Goal: Task Accomplishment & Management: Complete application form

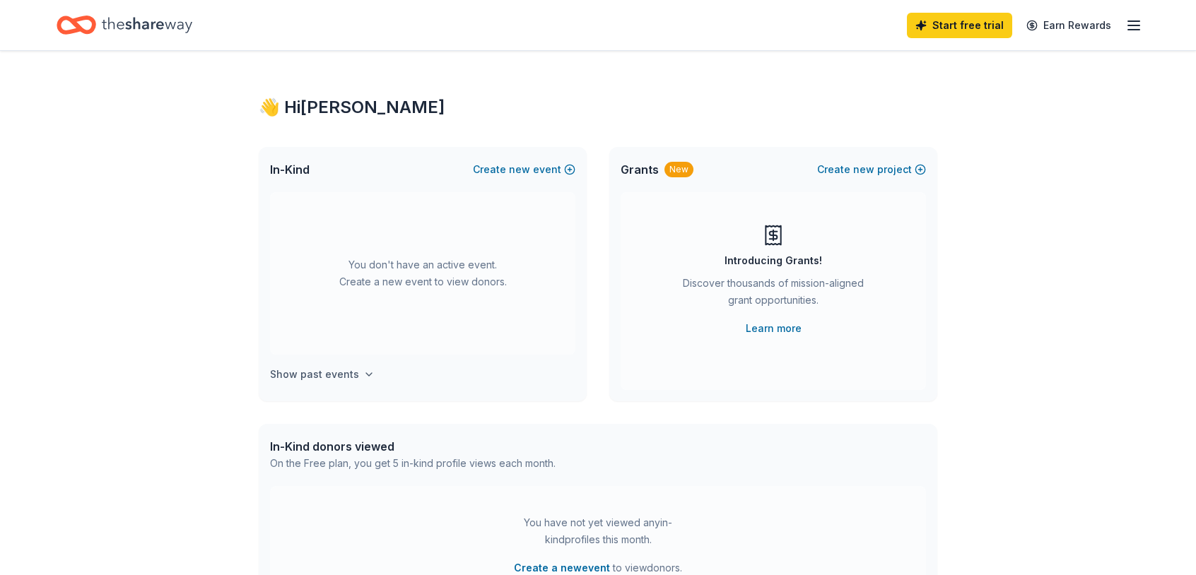
click at [356, 382] on button "Show past events" at bounding box center [322, 374] width 105 height 17
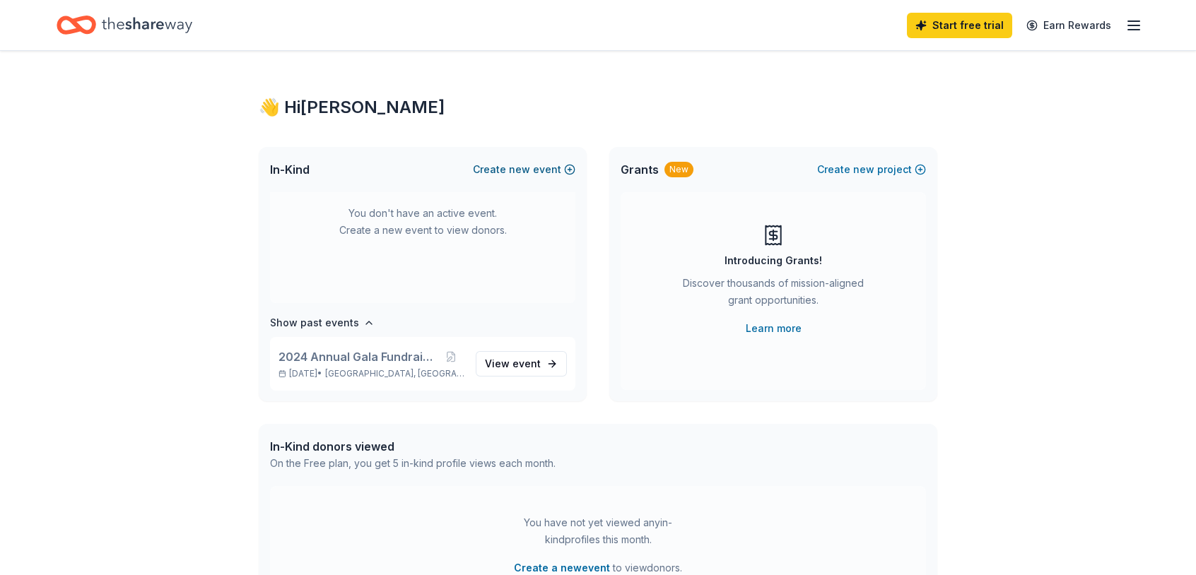
click at [549, 170] on button "Create new event" at bounding box center [524, 169] width 102 height 17
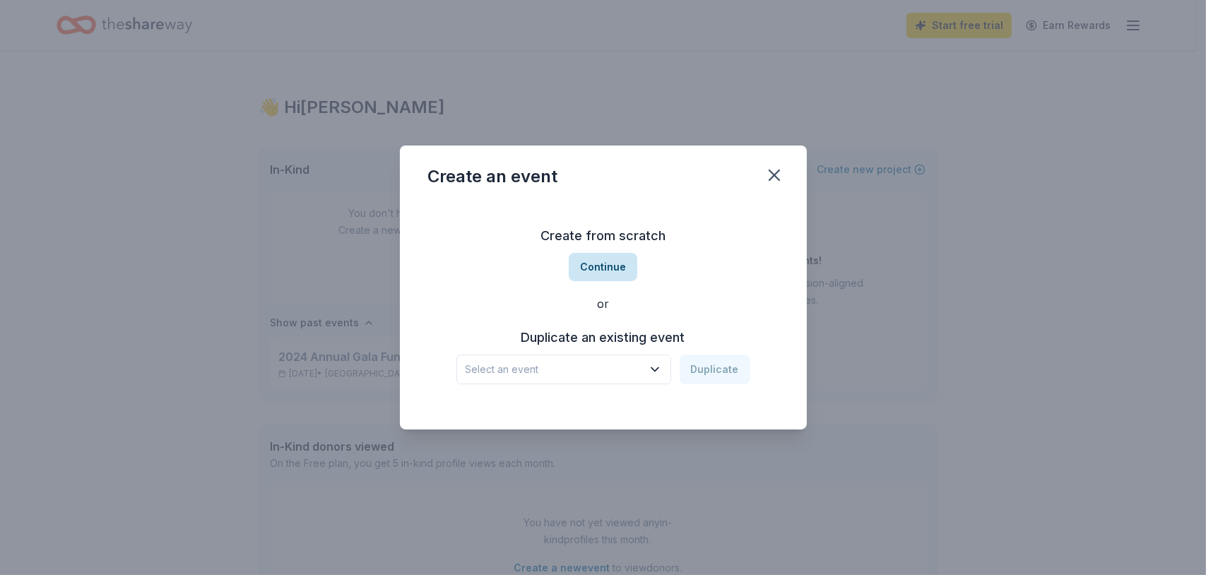
click at [611, 254] on button "Continue" at bounding box center [603, 267] width 69 height 28
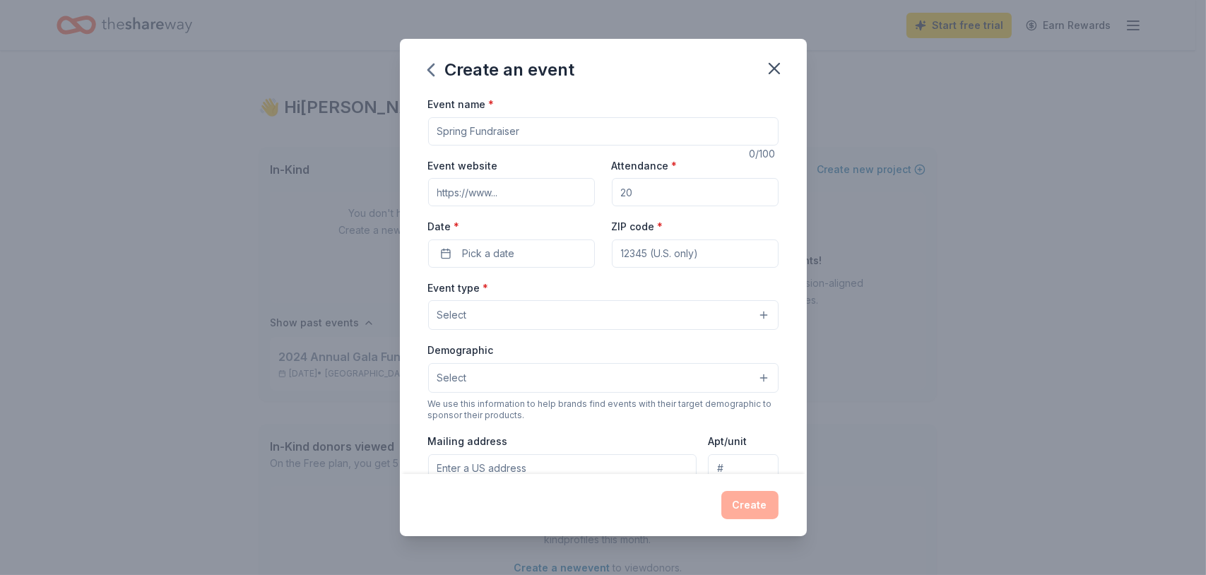
drag, startPoint x: 528, startPoint y: 128, endPoint x: 402, endPoint y: 134, distance: 125.9
click at [403, 134] on div "Event name * 0 /100 Event website Attendance * Date * Pick a date ZIP code * Ev…" at bounding box center [603, 284] width 407 height 379
type input "{"
type input "Pancake Breakfast"
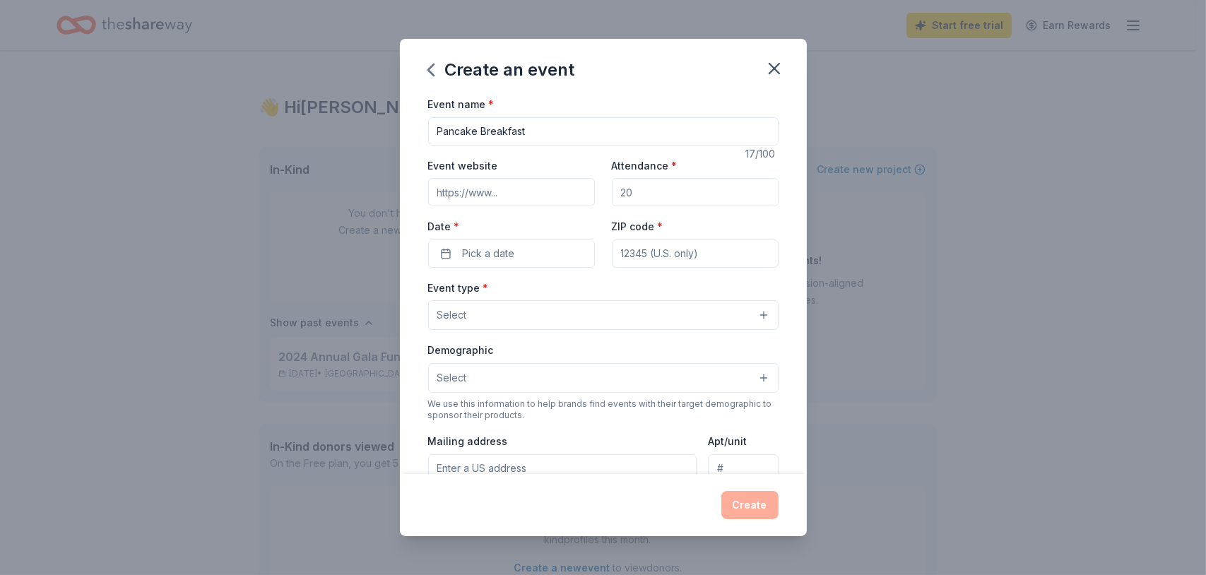
click at [654, 191] on input "Attendance *" at bounding box center [695, 192] width 167 height 28
drag, startPoint x: 654, startPoint y: 191, endPoint x: 630, endPoint y: 189, distance: 24.1
click at [627, 191] on input "Attendance *" at bounding box center [695, 192] width 167 height 28
type input "150"
click at [519, 257] on button "Pick a date" at bounding box center [511, 254] width 167 height 28
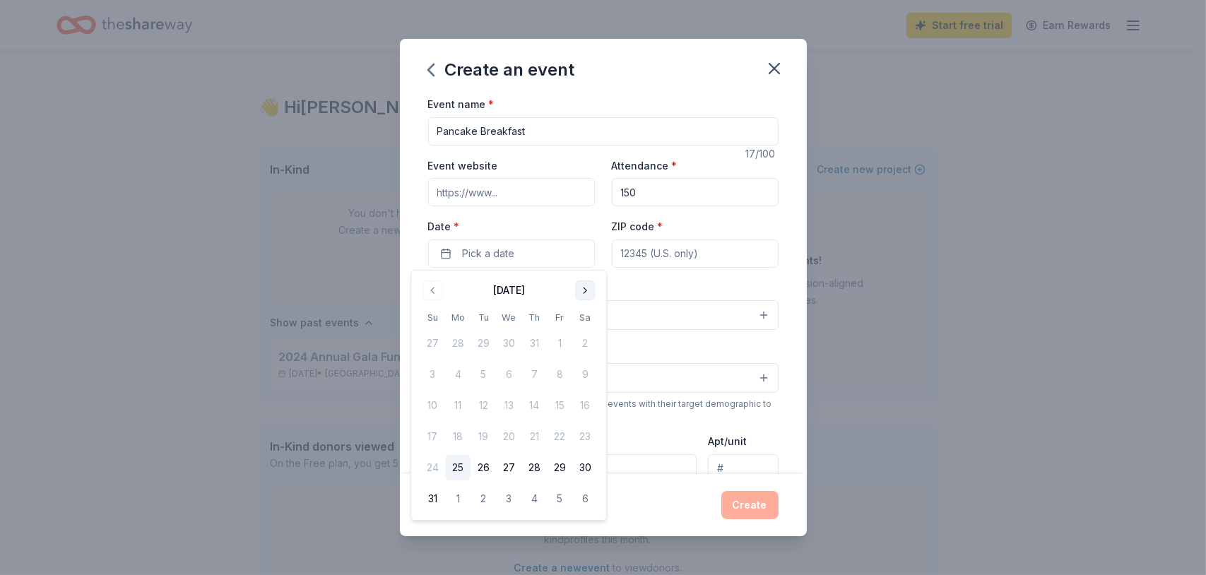
click at [580, 293] on button "Go to next month" at bounding box center [585, 291] width 20 height 20
click at [572, 432] on button "27" at bounding box center [584, 436] width 25 height 25
click at [680, 249] on input "ZIP code *" at bounding box center [695, 254] width 167 height 28
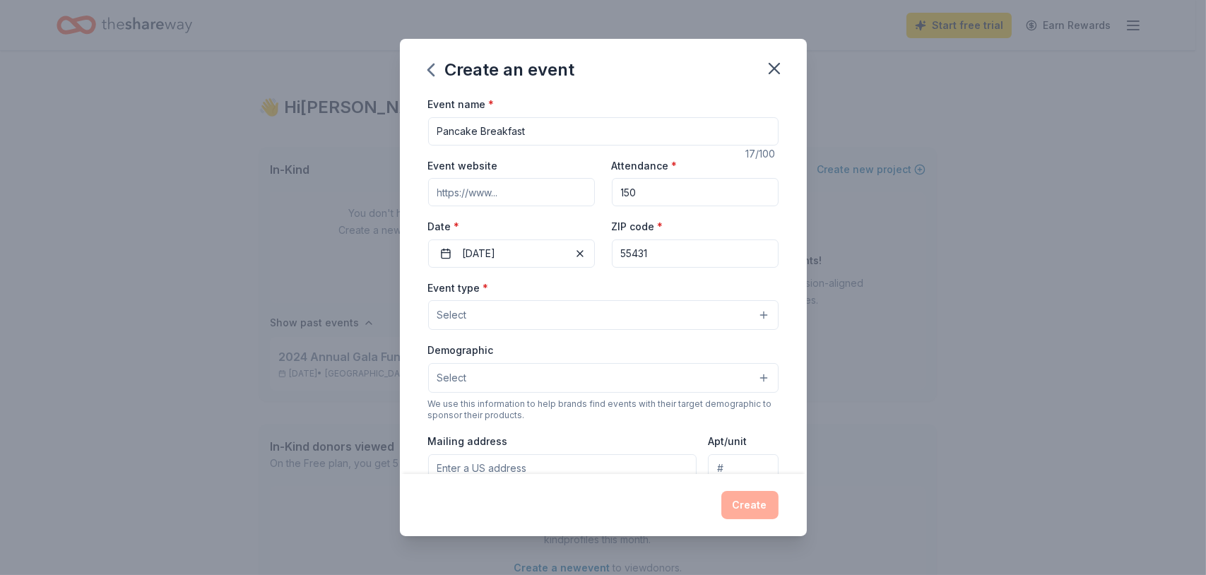
type input "55431"
click at [476, 290] on label "Event type *" at bounding box center [458, 288] width 61 height 14
click at [512, 314] on button "Select" at bounding box center [603, 315] width 350 height 30
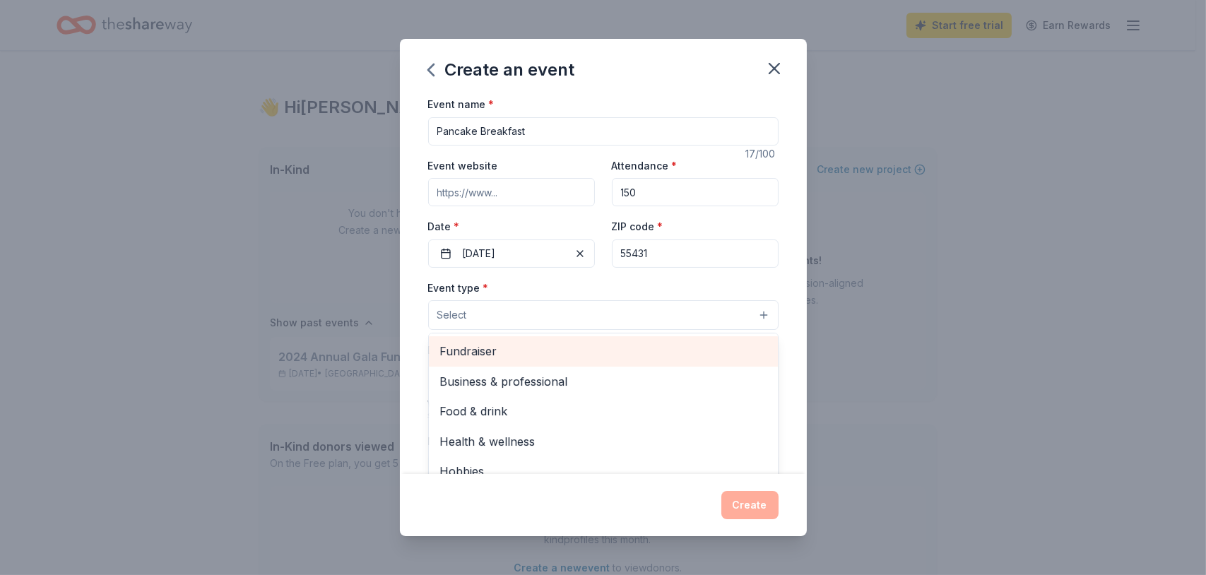
click at [532, 350] on span "Fundraiser" at bounding box center [603, 351] width 326 height 18
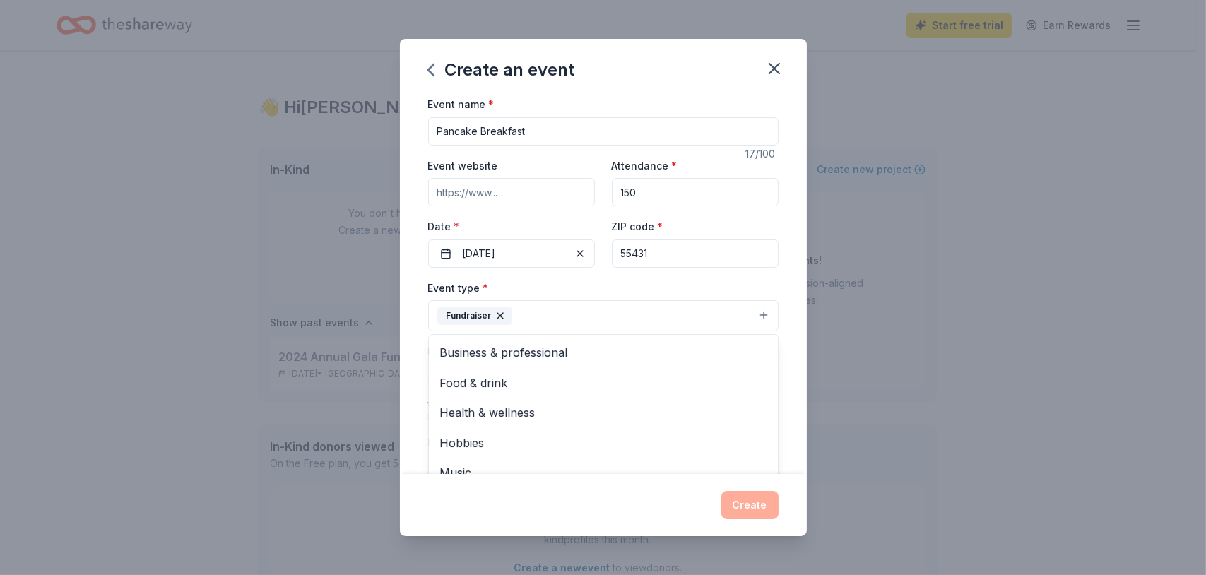
click at [873, 288] on div "Create an event Event name * Pancake Breakfast 17 /100 Event website Attendance…" at bounding box center [603, 287] width 1206 height 575
click at [514, 378] on button "Select" at bounding box center [603, 380] width 350 height 30
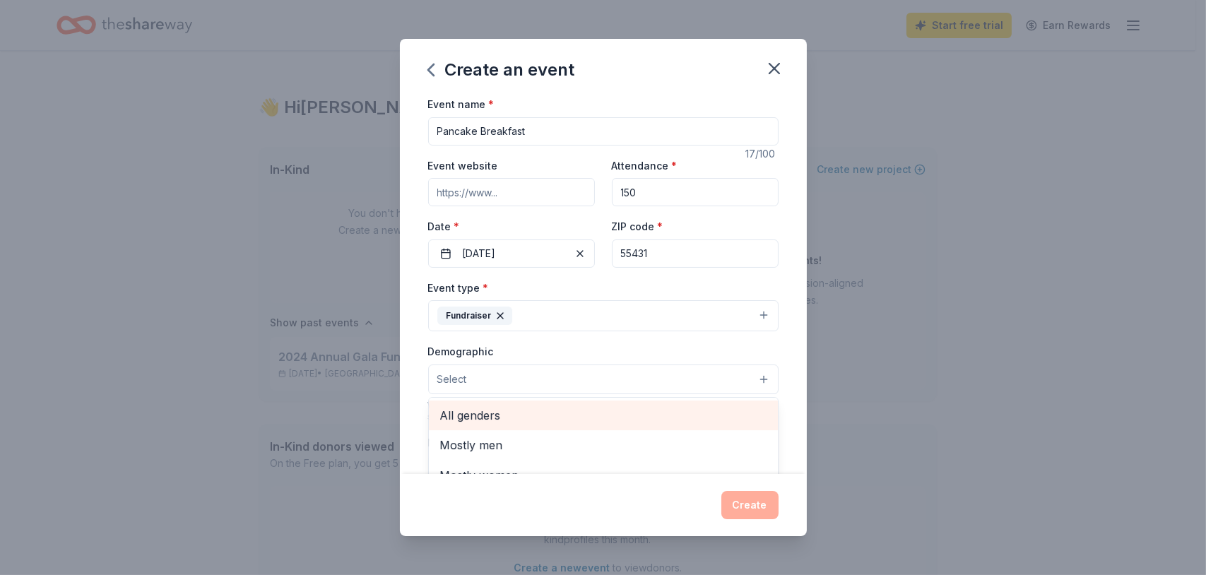
click at [508, 413] on span "All genders" at bounding box center [603, 415] width 326 height 18
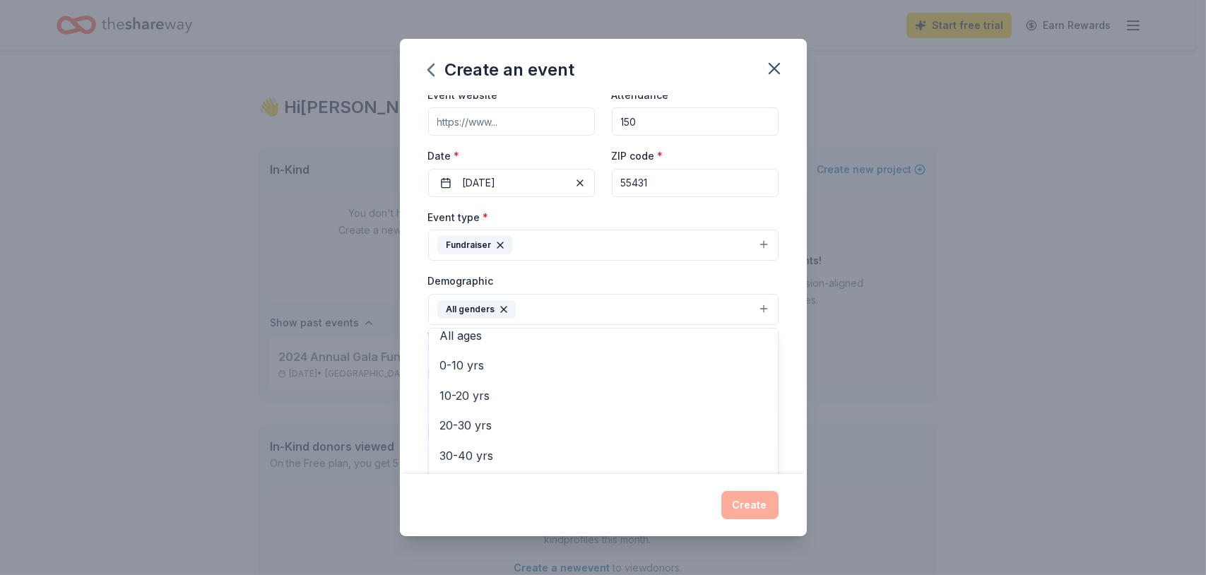
scroll to position [141, 0]
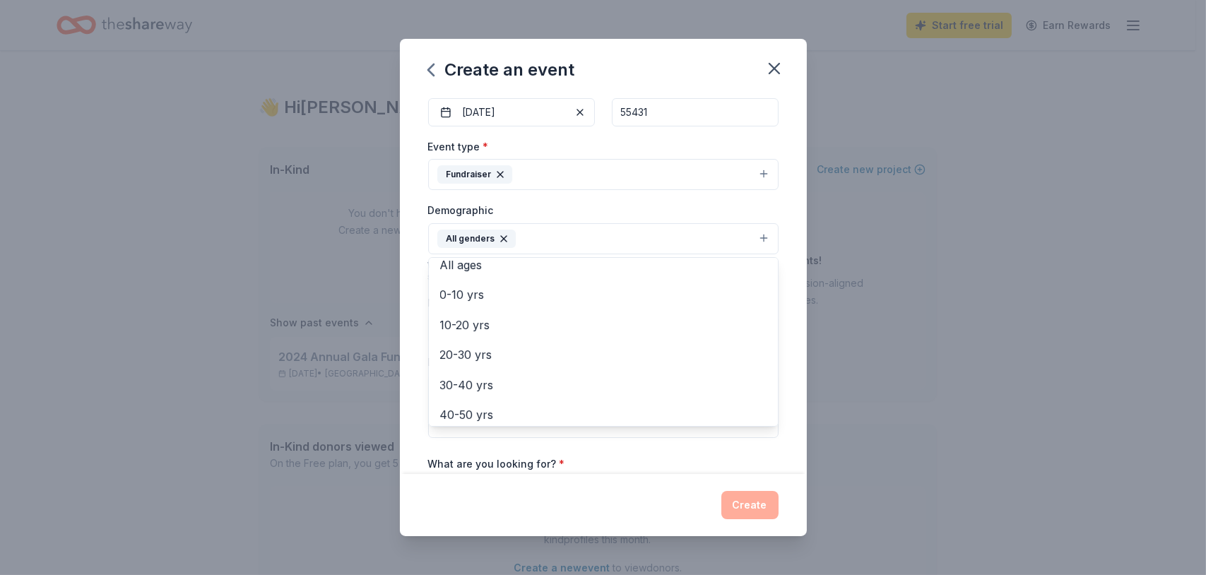
click at [786, 283] on div "Event name * Pancake Breakfast 17 /100 Event website Attendance * 150 Date * 09…" at bounding box center [603, 284] width 407 height 379
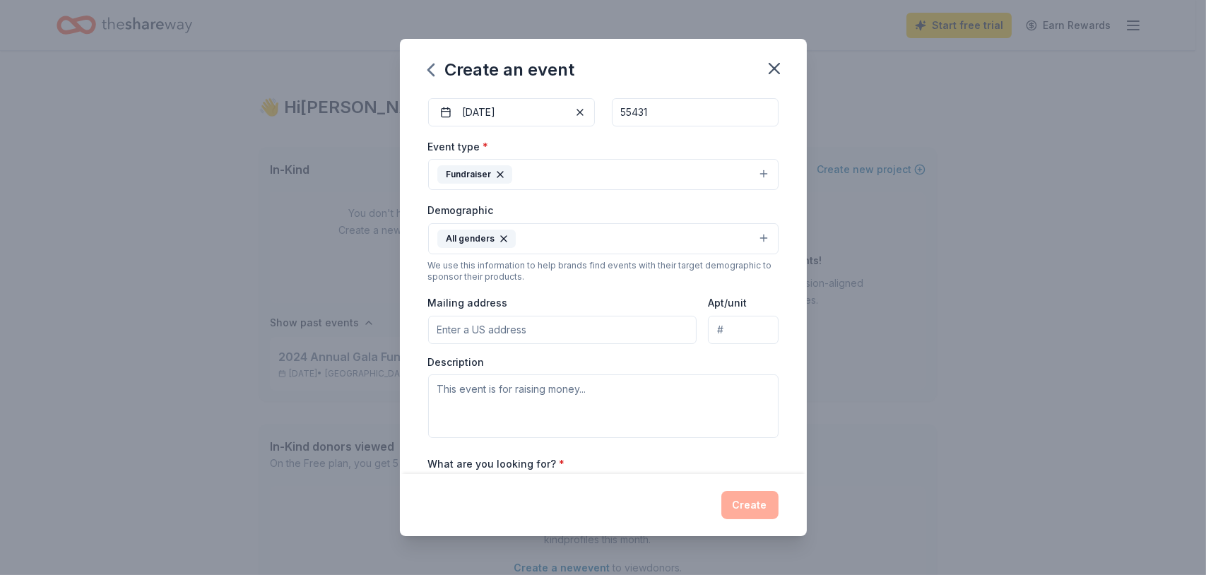
click at [536, 240] on button "All genders" at bounding box center [603, 238] width 350 height 31
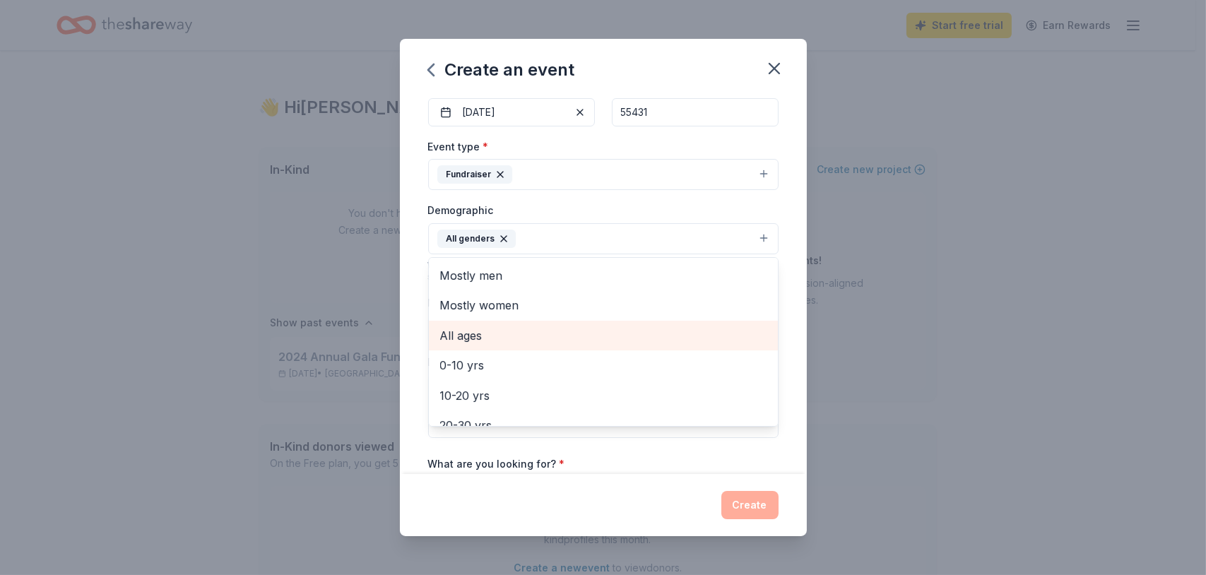
click at [485, 327] on span "All ages" at bounding box center [603, 335] width 326 height 18
click at [782, 276] on div "Event name * Pancake Breakfast 17 /100 Event website Attendance * 150 Date * 09…" at bounding box center [603, 284] width 407 height 379
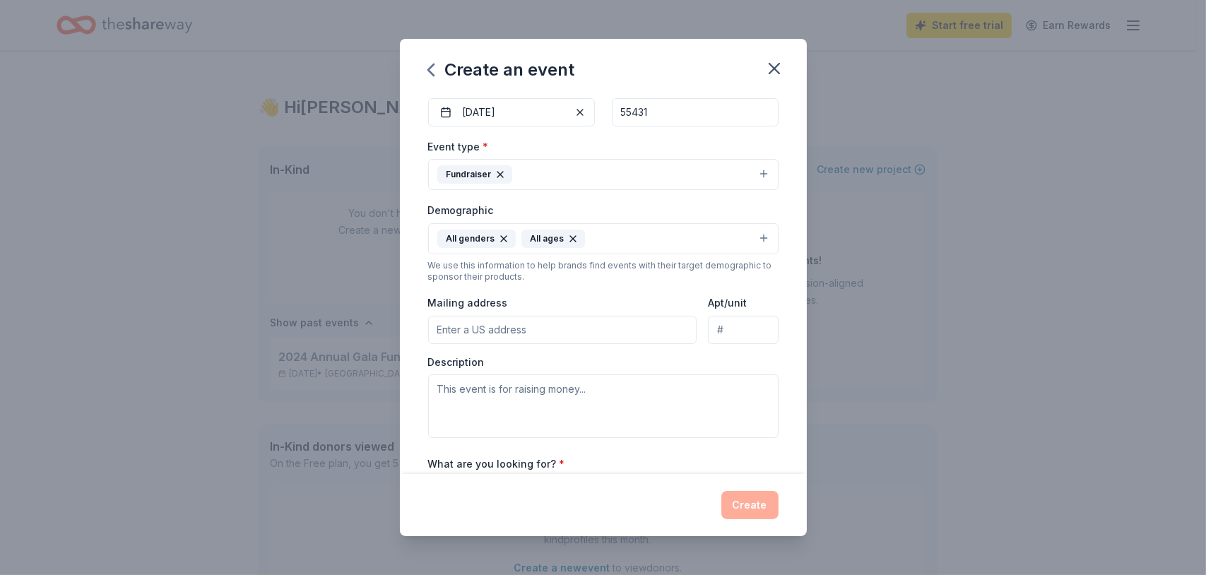
click at [532, 330] on input "Mailing address" at bounding box center [562, 330] width 269 height 28
type input "6513 Kurtz Ln, Eden Prairie, MN, USA"
click at [597, 406] on textarea at bounding box center [603, 407] width 350 height 64
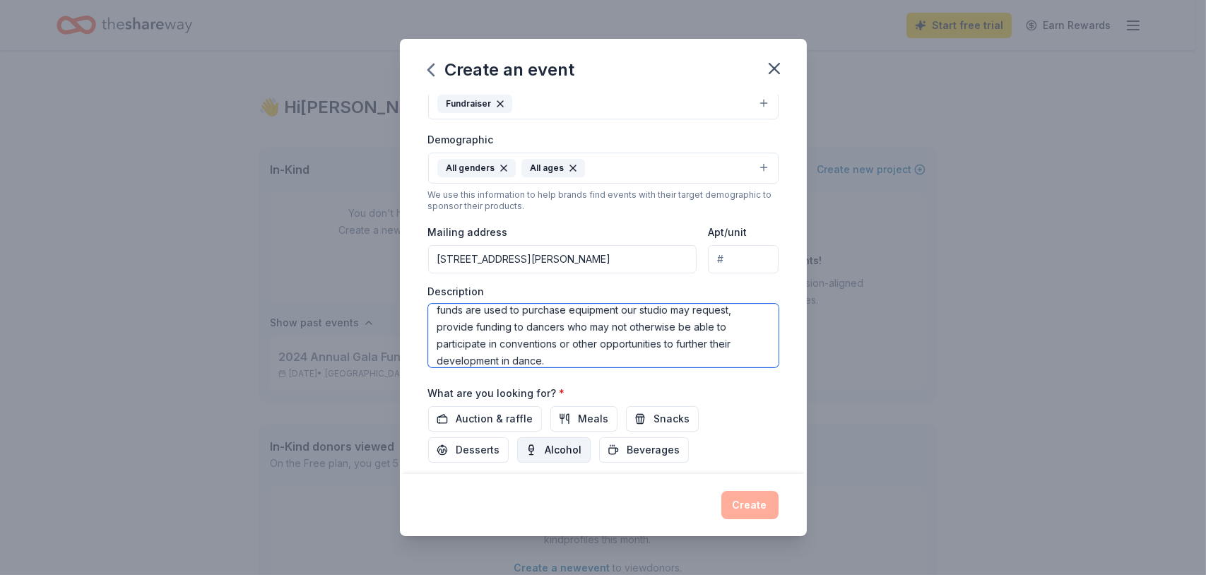
scroll to position [283, 0]
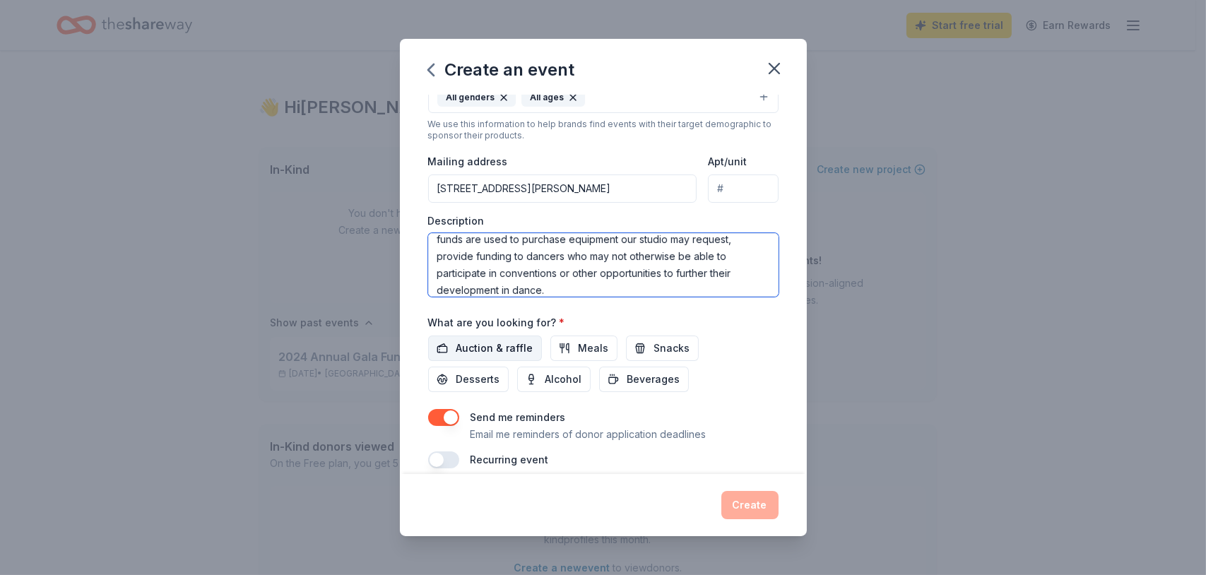
type textarea "This event is raising money for the dancers in our booster club. These funds ar…"
click at [515, 350] on span "Auction & raffle" at bounding box center [494, 348] width 77 height 17
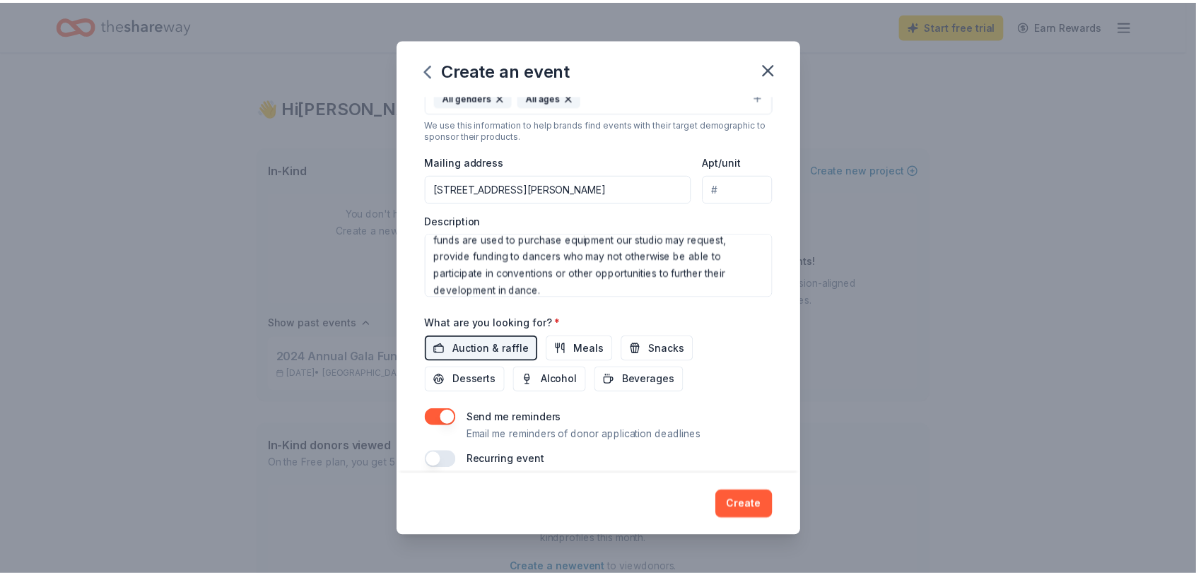
scroll to position [296, 0]
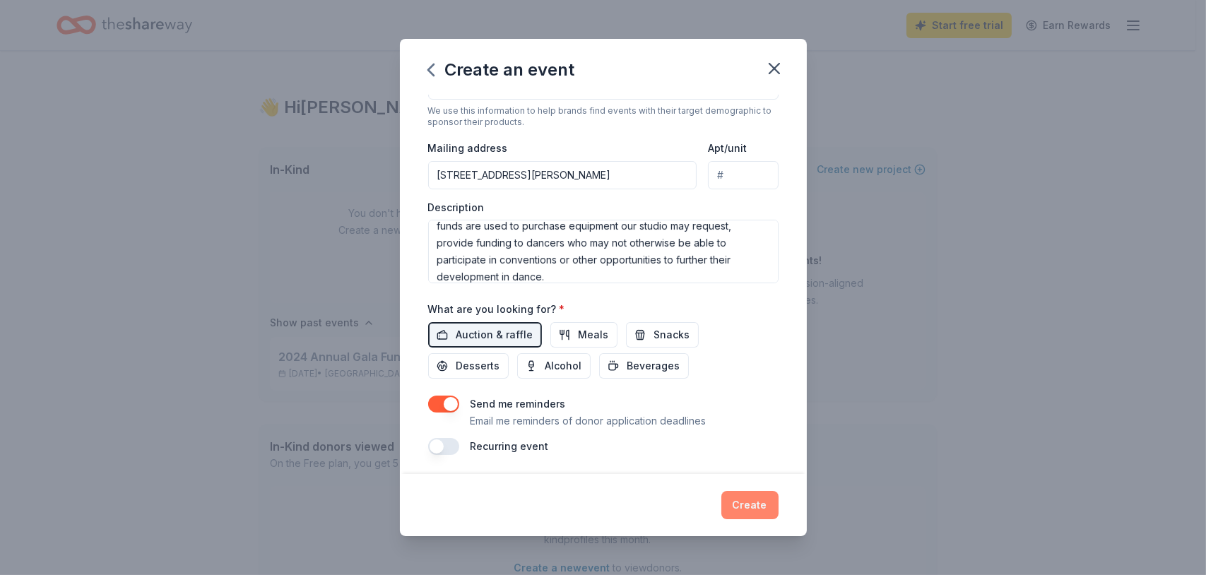
click at [757, 501] on button "Create" at bounding box center [749, 505] width 57 height 28
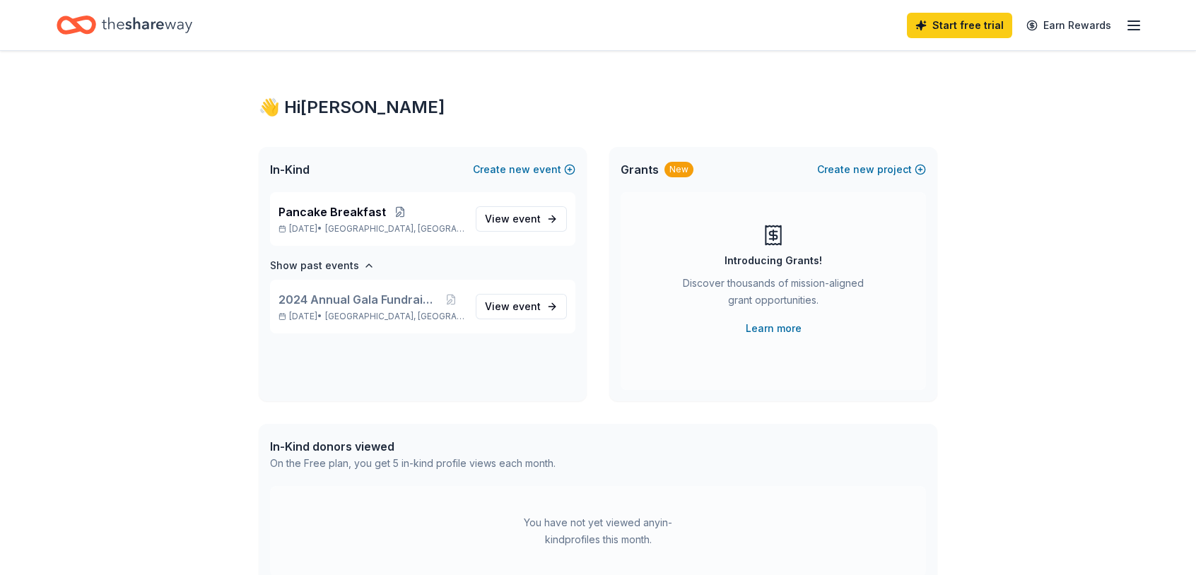
scroll to position [0, 0]
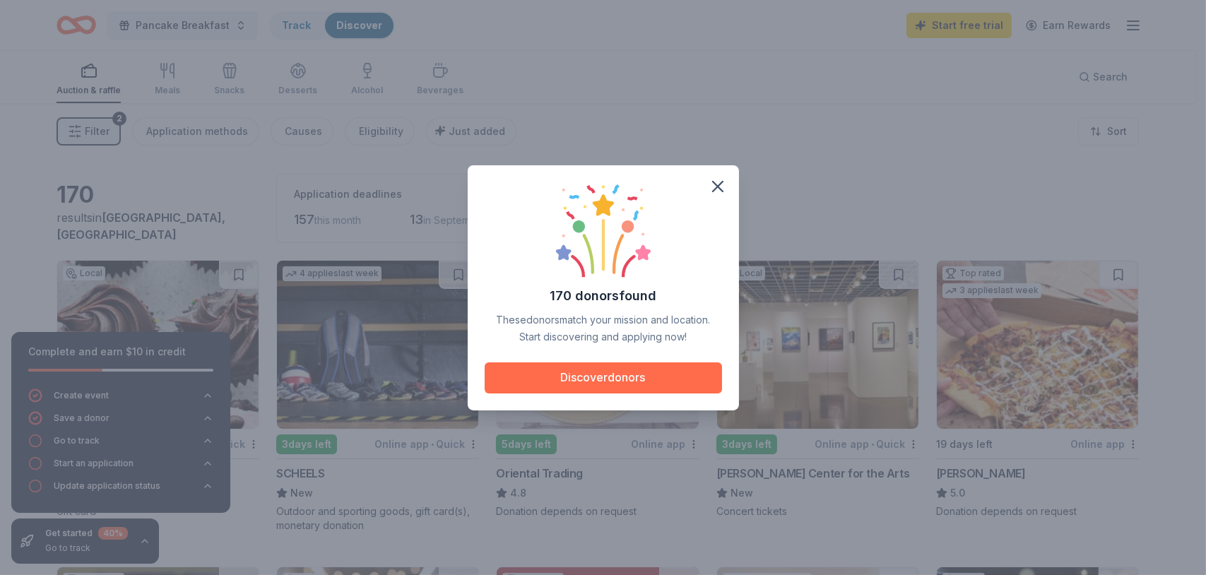
click at [642, 371] on button "Discover donors" at bounding box center [603, 377] width 237 height 31
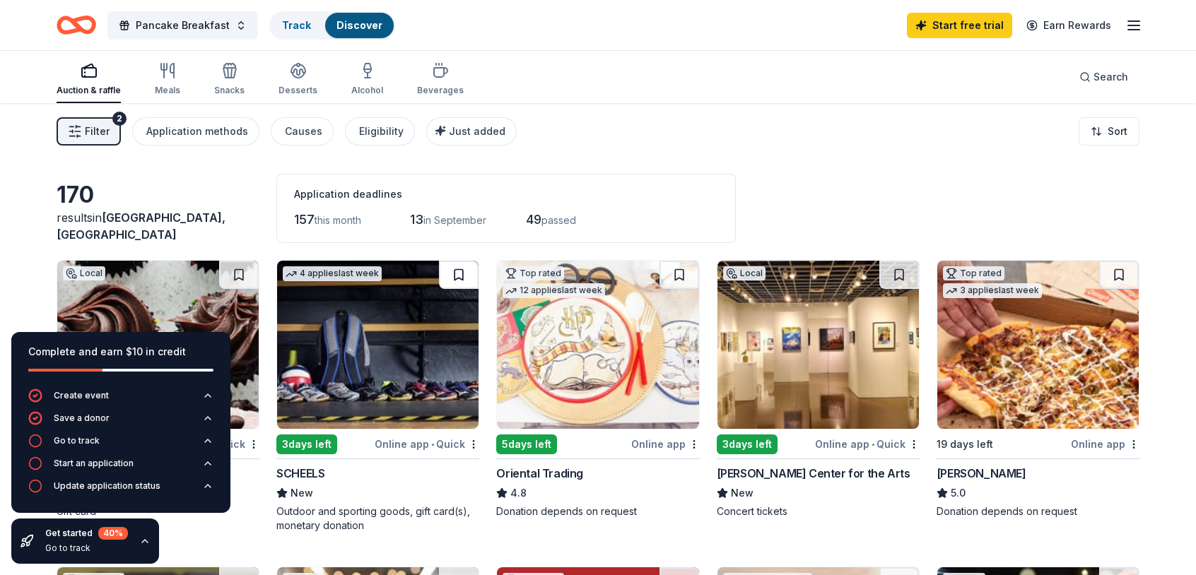
click at [456, 274] on button at bounding box center [459, 275] width 40 height 28
click at [406, 443] on div "Online app • Quick" at bounding box center [427, 444] width 105 height 18
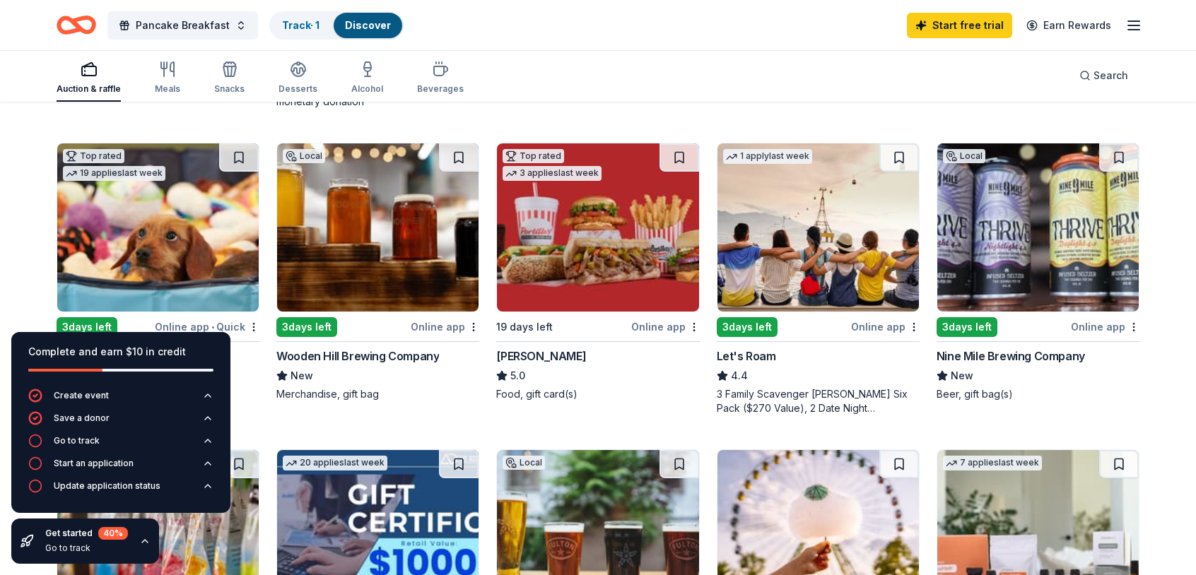
scroll to position [495, 0]
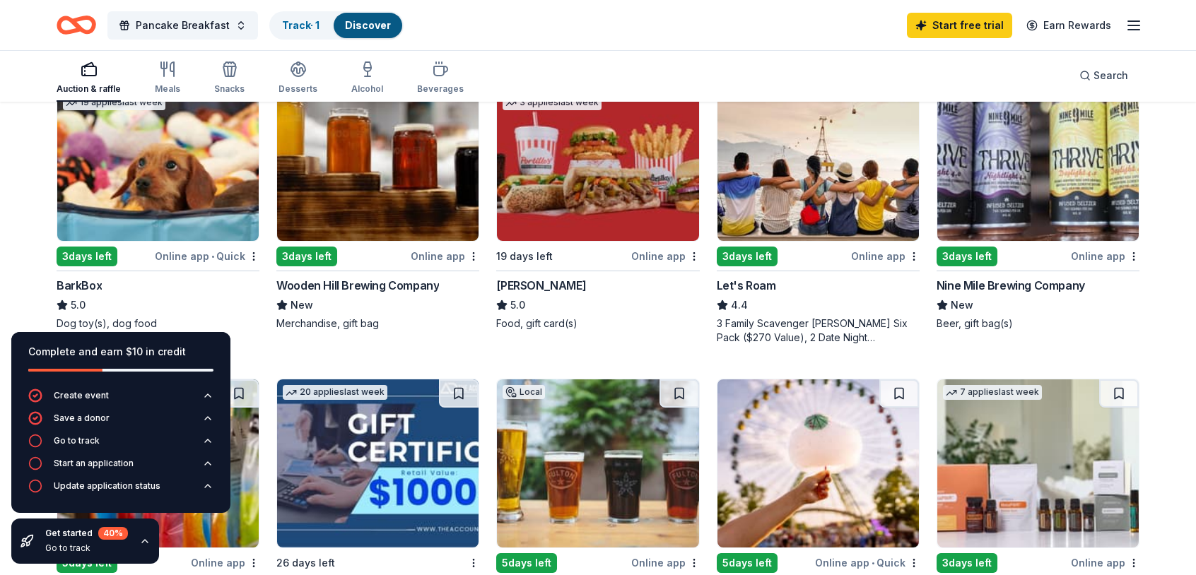
click at [443, 253] on div "Online app" at bounding box center [445, 256] width 69 height 18
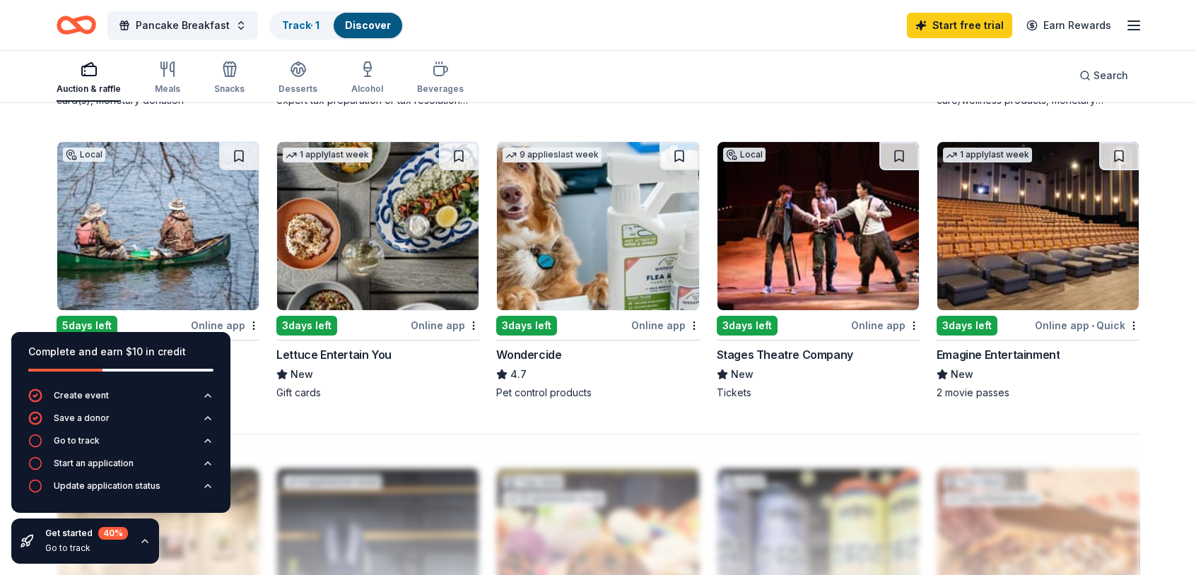
scroll to position [897, 0]
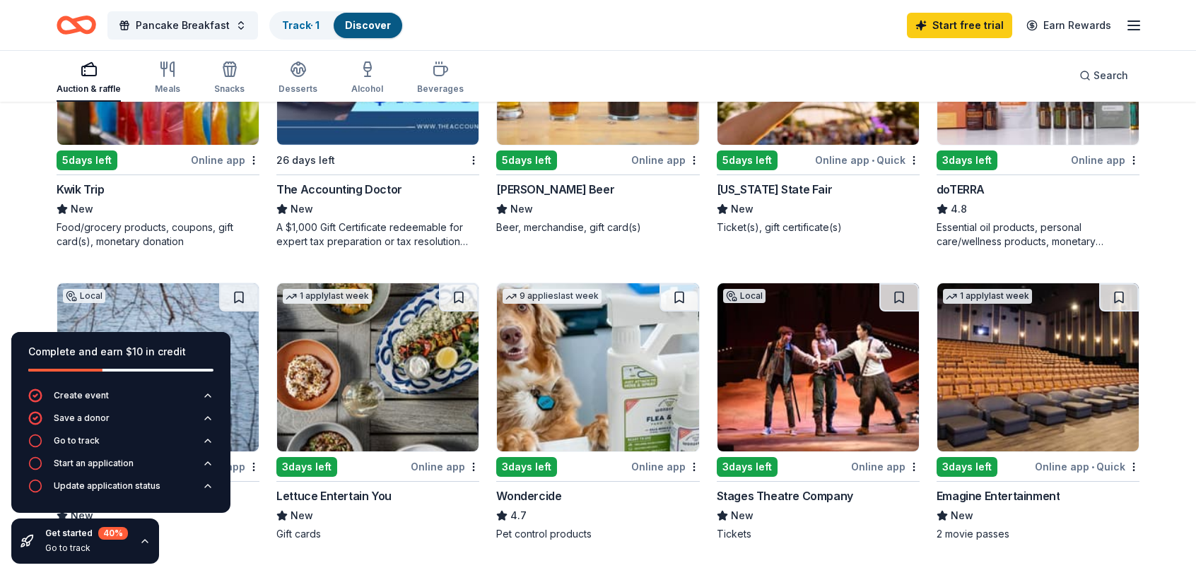
click at [1075, 467] on div "Online app • Quick" at bounding box center [1087, 467] width 105 height 18
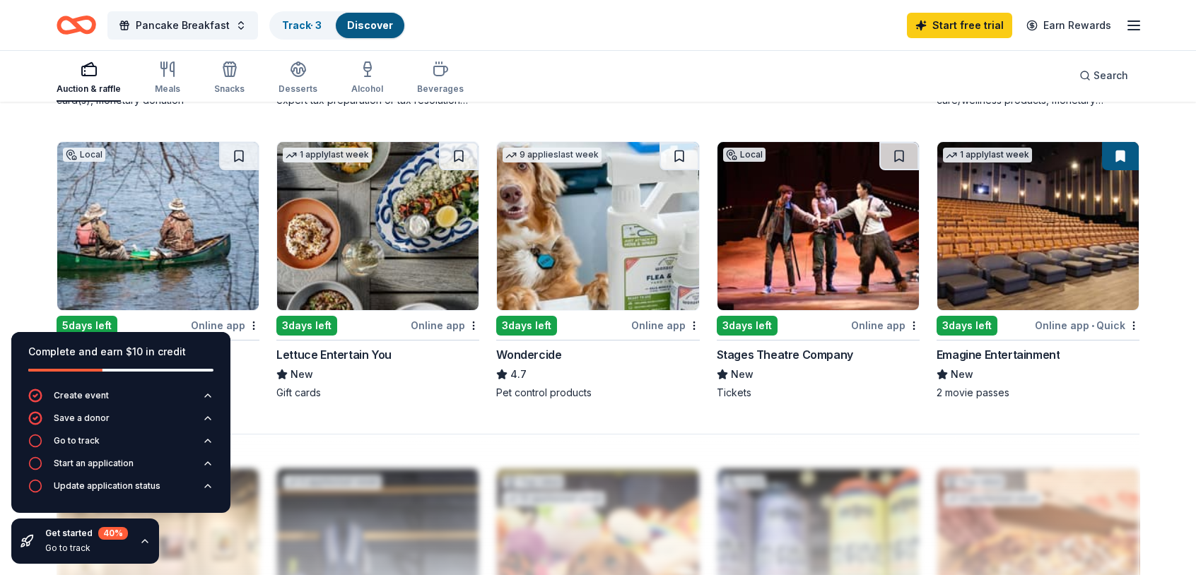
scroll to position [1109, 0]
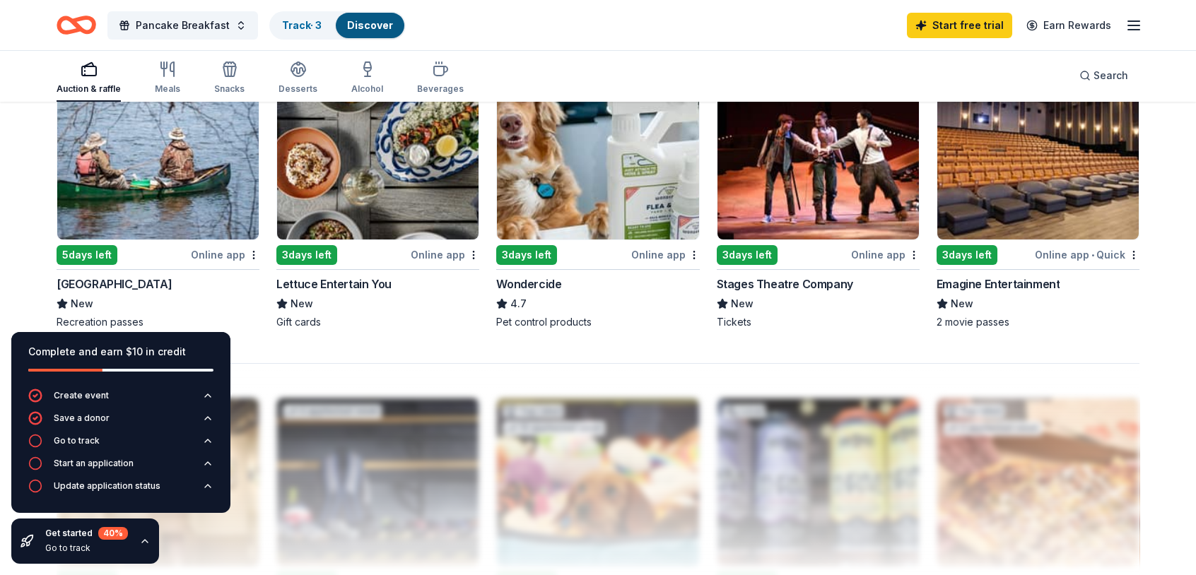
click at [179, 192] on img at bounding box center [157, 155] width 201 height 168
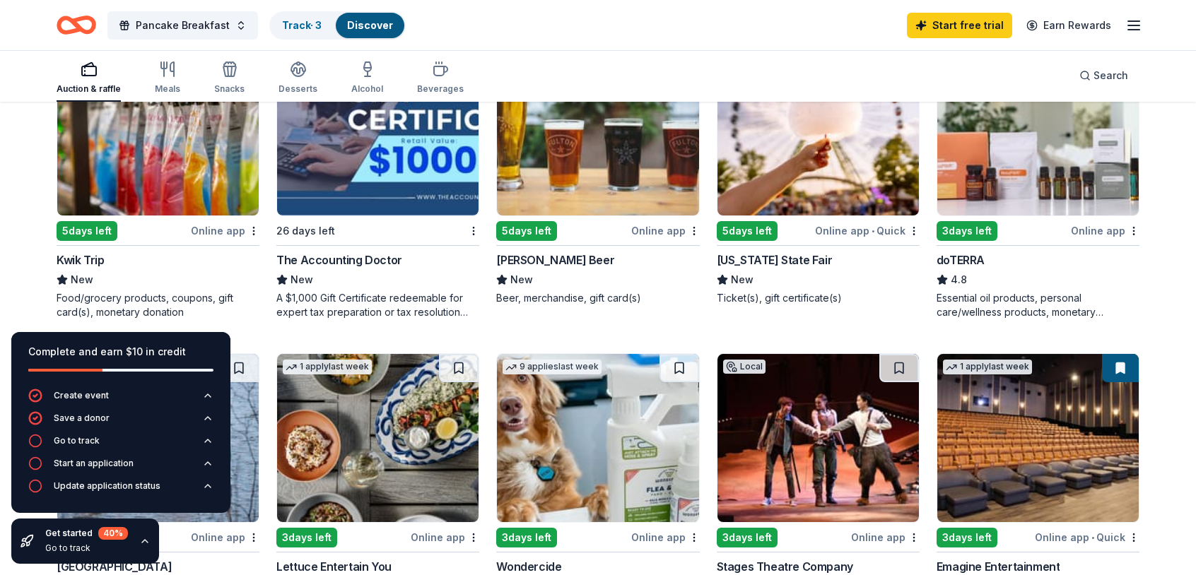
scroll to position [756, 0]
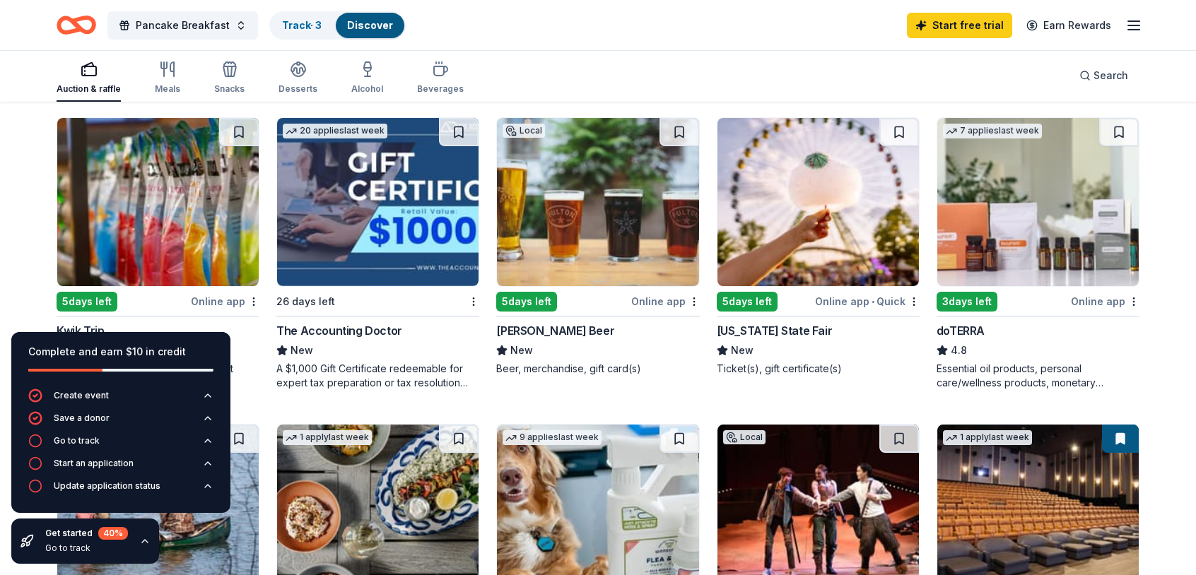
click at [1078, 249] on img at bounding box center [1037, 202] width 201 height 168
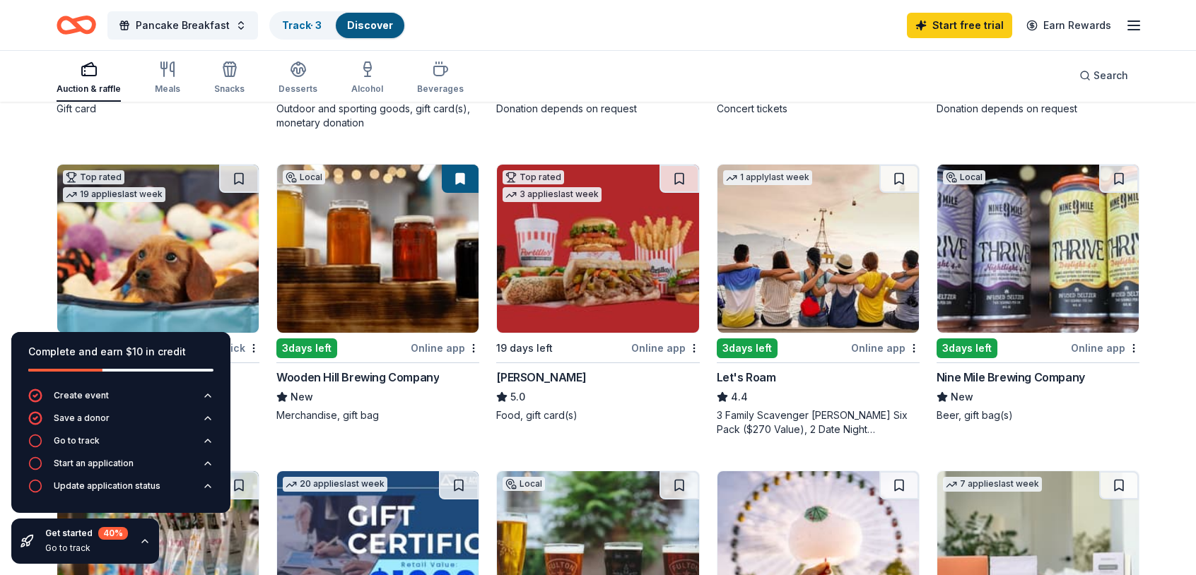
scroll to position [473, 0]
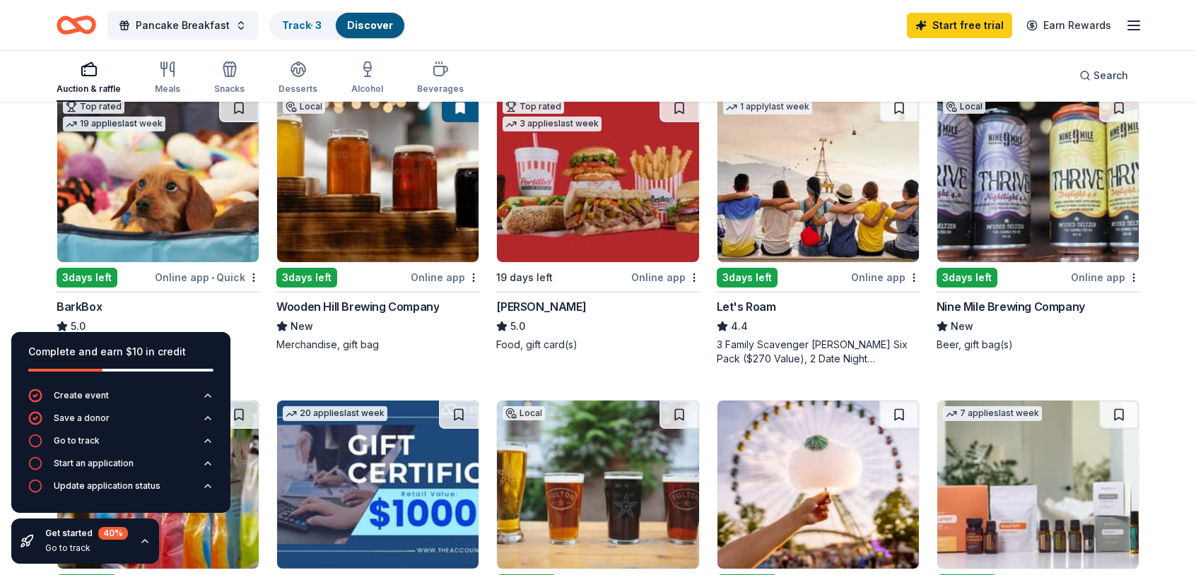
click at [878, 351] on div "3 Family Scavenger Hunt Six Pack ($270 Value), 2 Date Night Scavenger Hunt Two …" at bounding box center [818, 352] width 203 height 28
drag, startPoint x: 1121, startPoint y: 411, endPoint x: 1111, endPoint y: 411, distance: 10.6
click at [1121, 411] on button at bounding box center [1119, 415] width 40 height 28
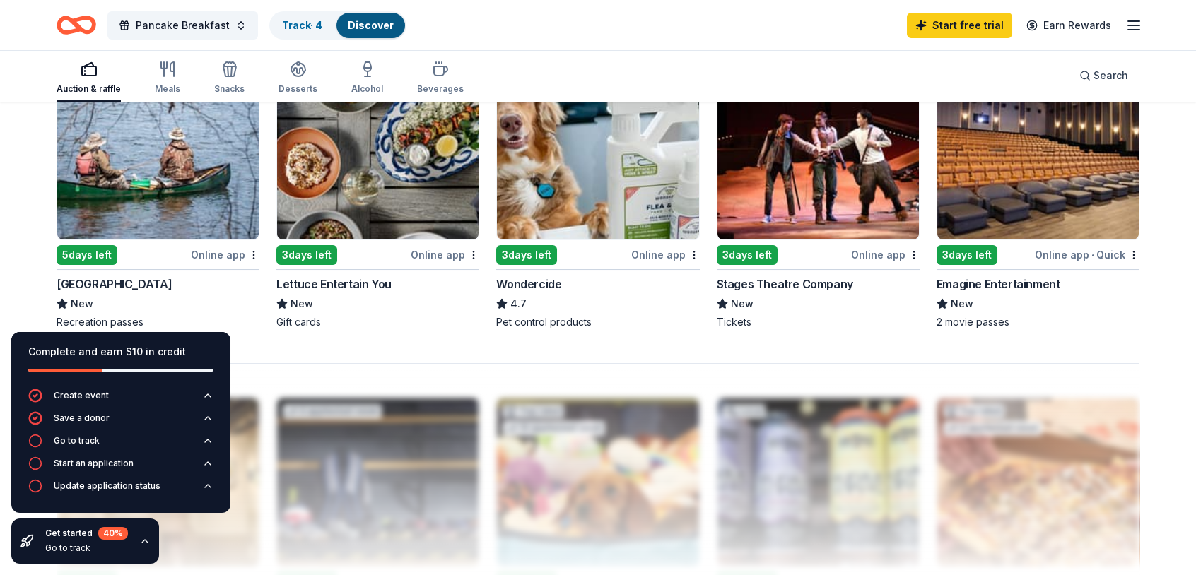
scroll to position [1039, 0]
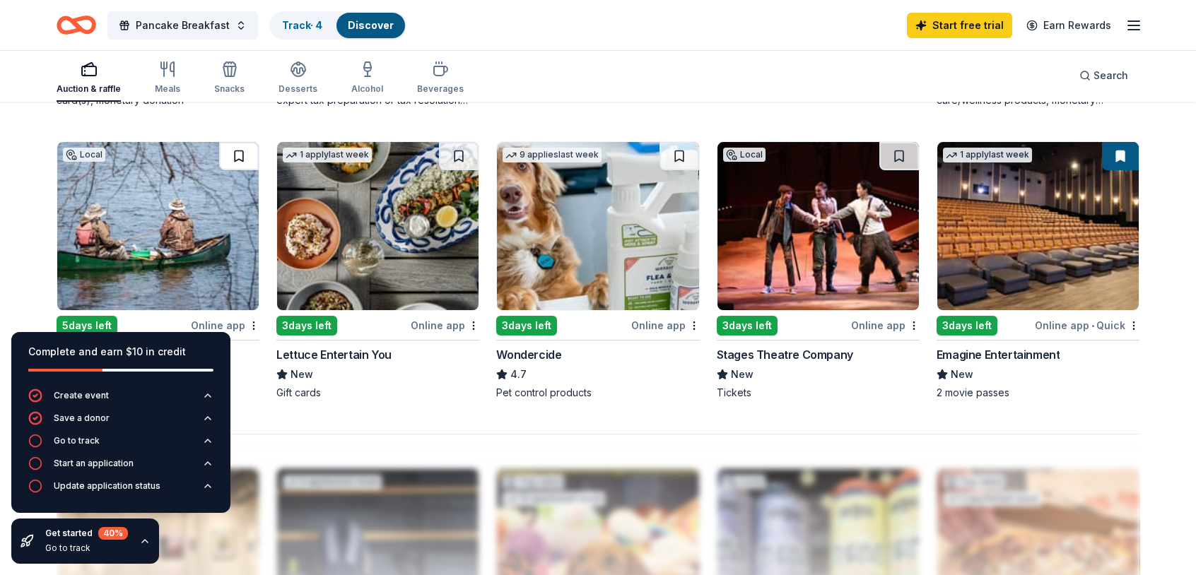
click at [238, 157] on button at bounding box center [239, 156] width 40 height 28
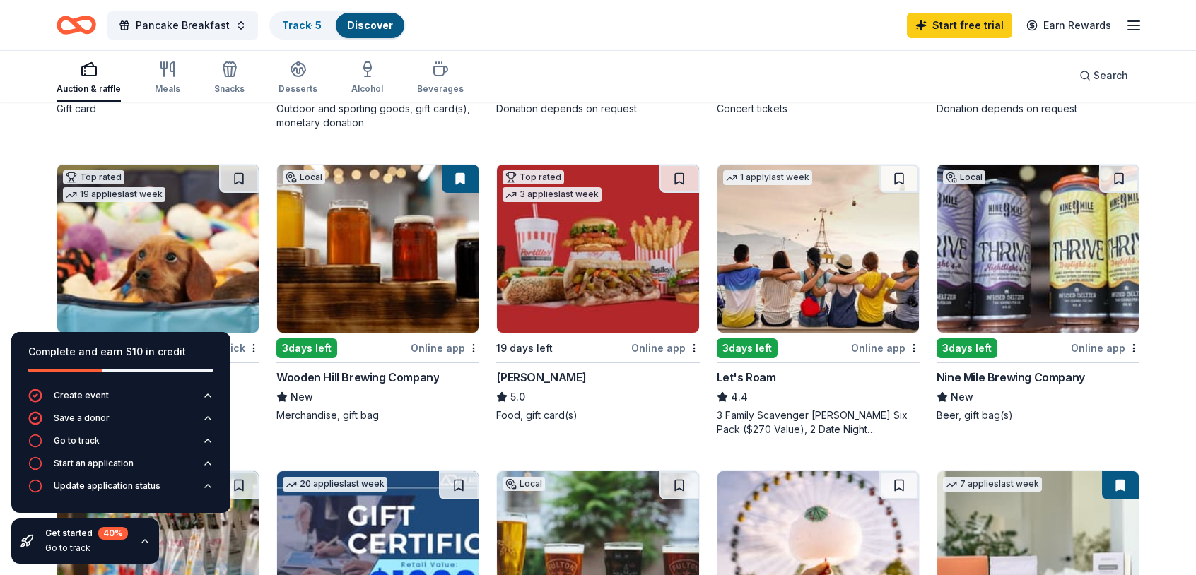
scroll to position [473, 0]
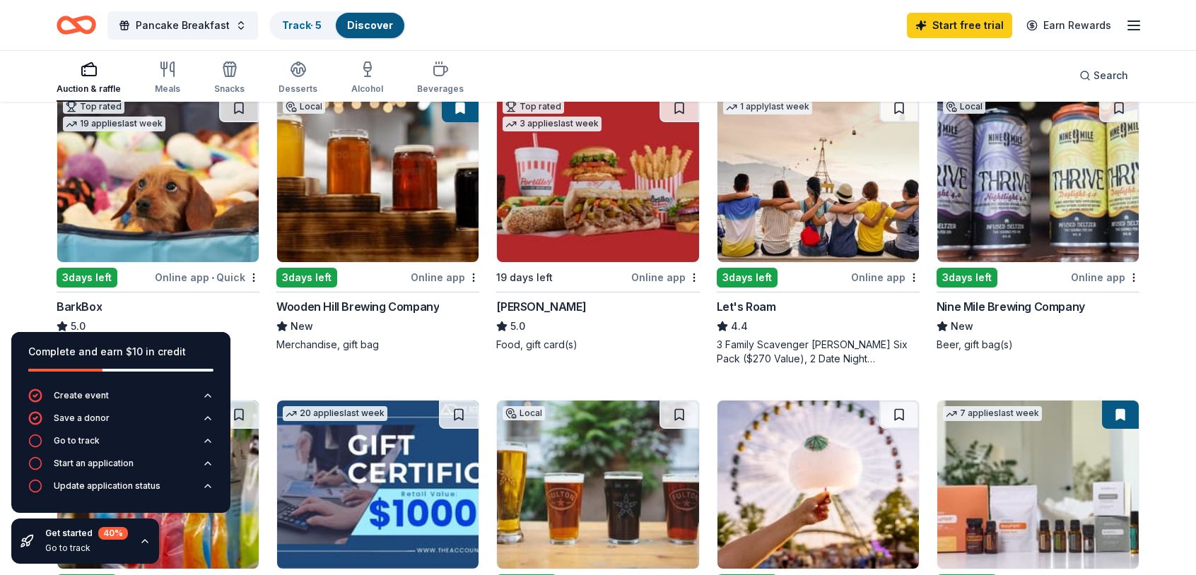
click at [132, 218] on img at bounding box center [157, 178] width 201 height 168
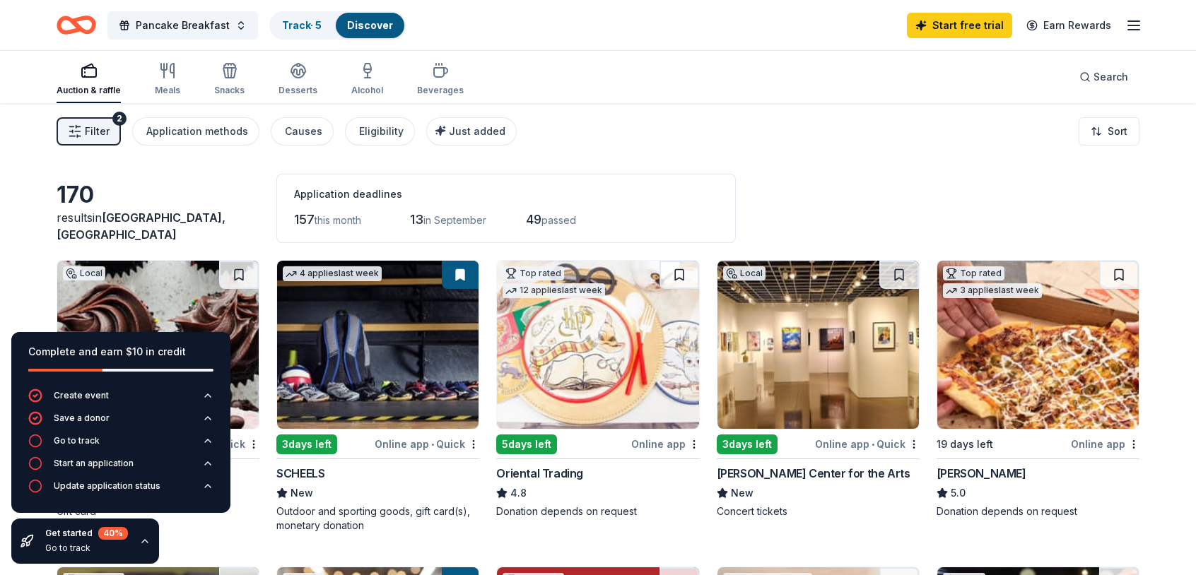
scroll to position [71, 0]
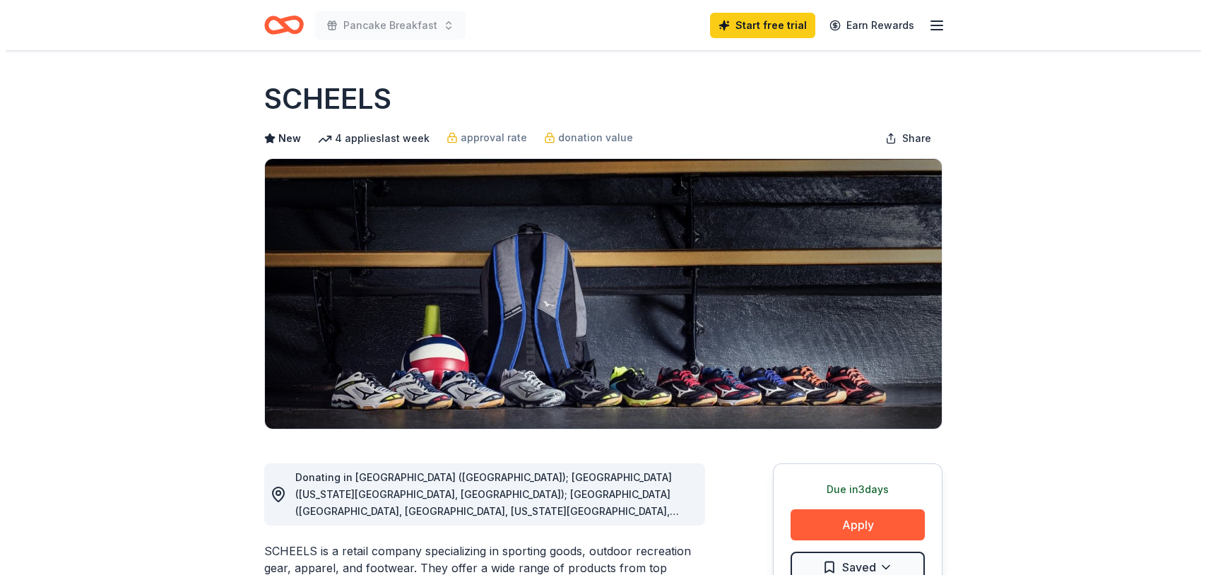
scroll to position [141, 0]
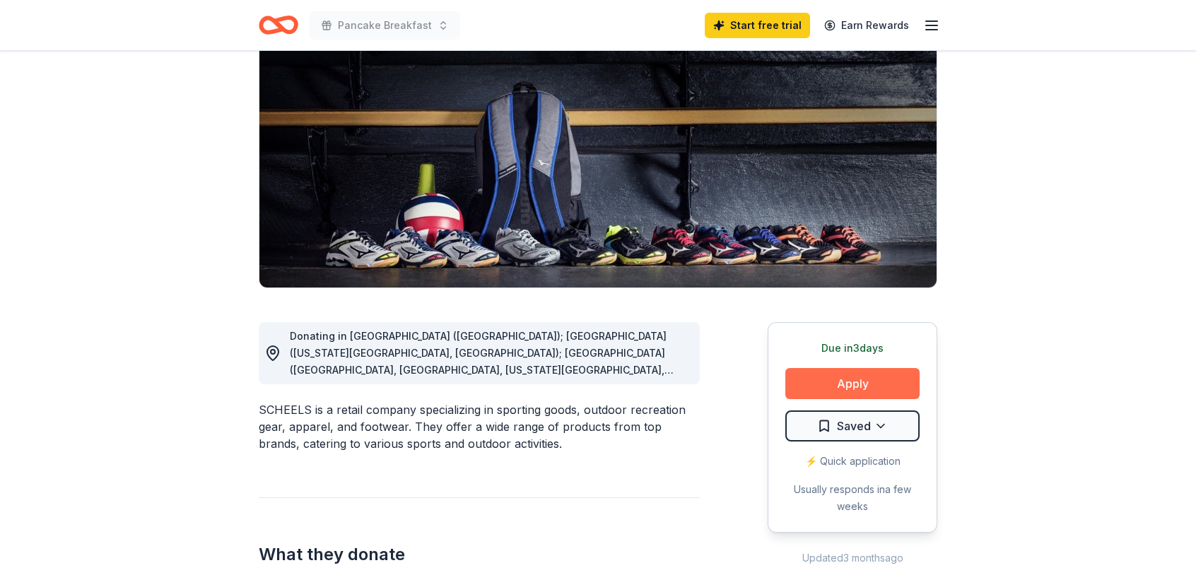
click at [846, 376] on button "Apply" at bounding box center [852, 383] width 134 height 31
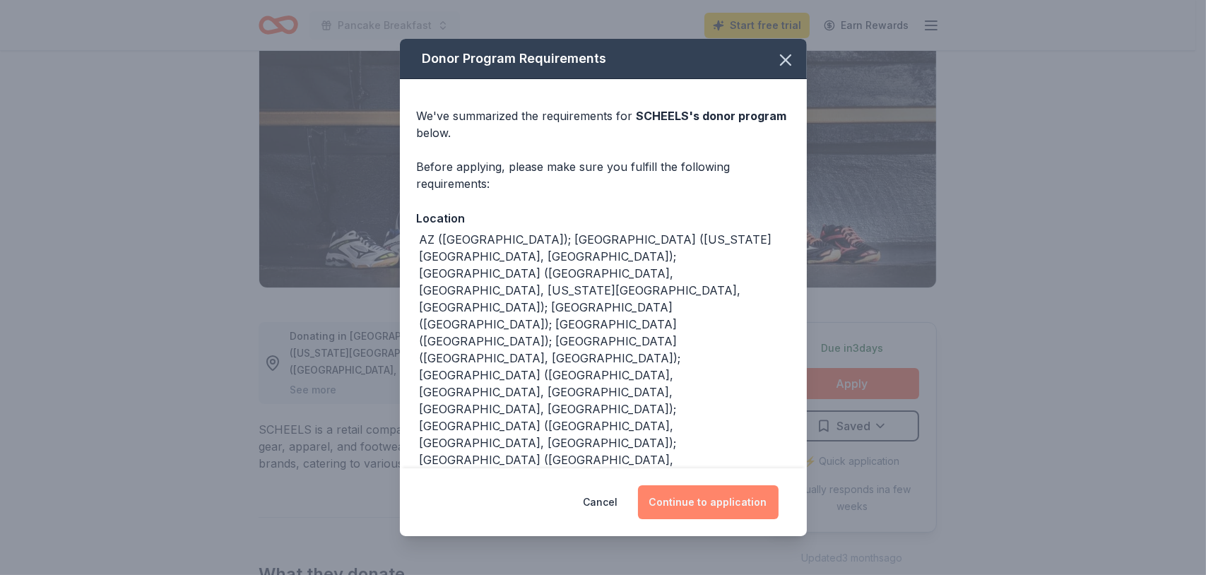
click at [705, 506] on button "Continue to application" at bounding box center [708, 502] width 141 height 34
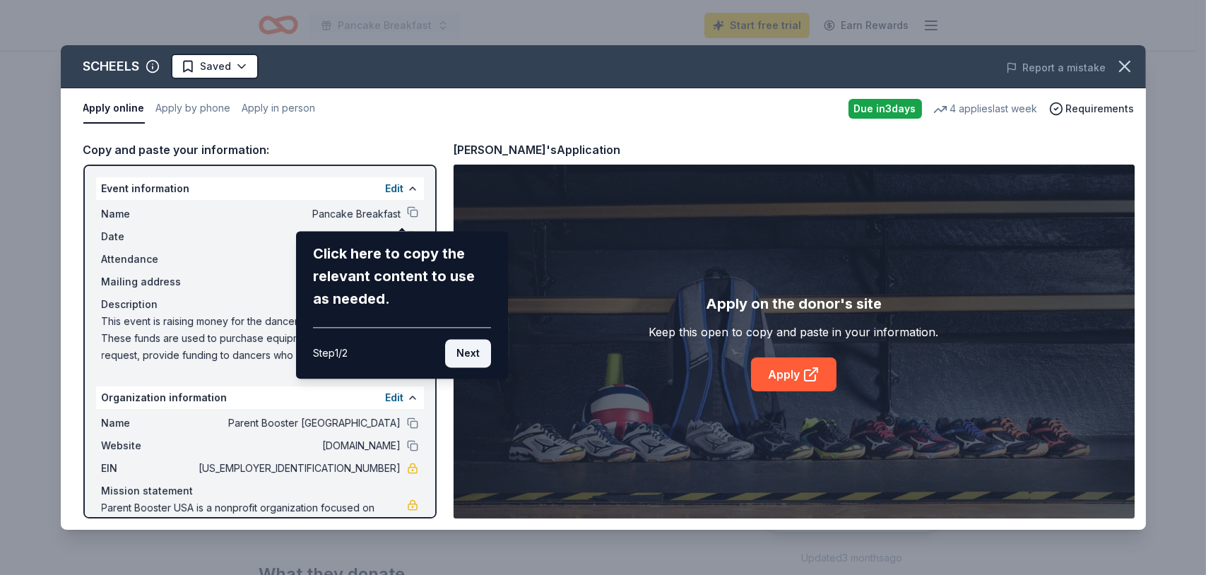
click at [459, 353] on button "Next" at bounding box center [468, 353] width 46 height 28
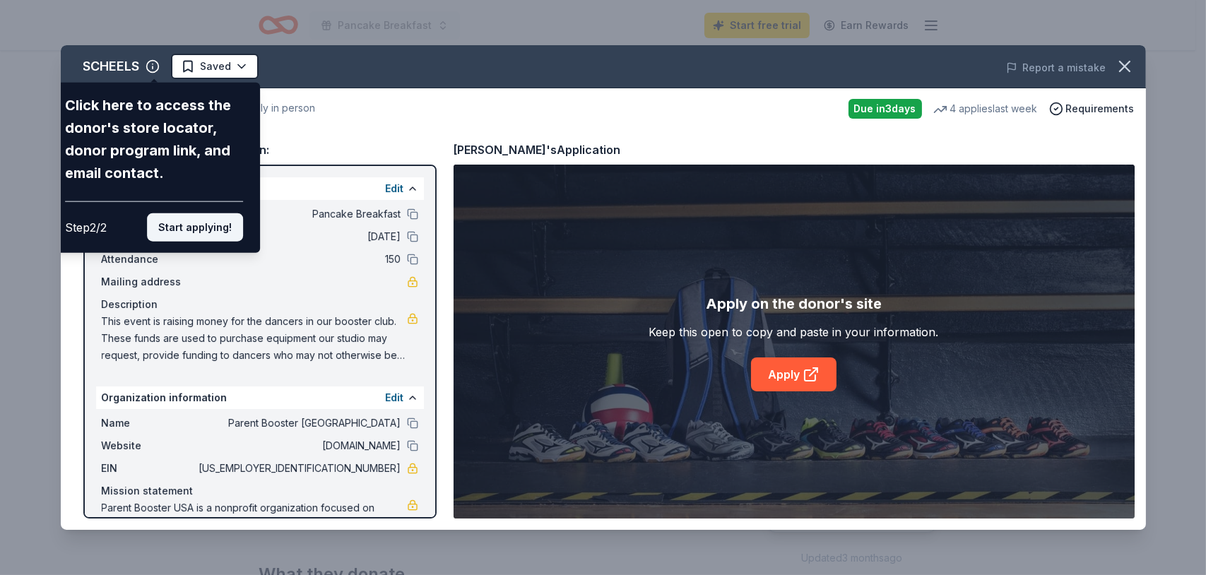
click at [175, 223] on button "Start applying!" at bounding box center [195, 227] width 96 height 28
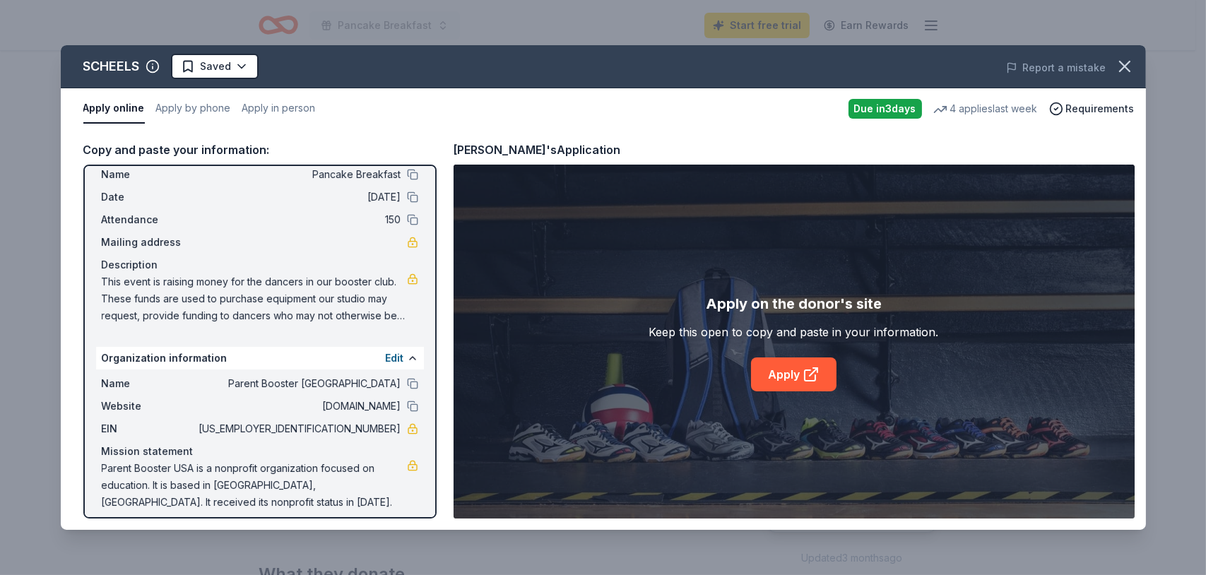
scroll to position [49, 0]
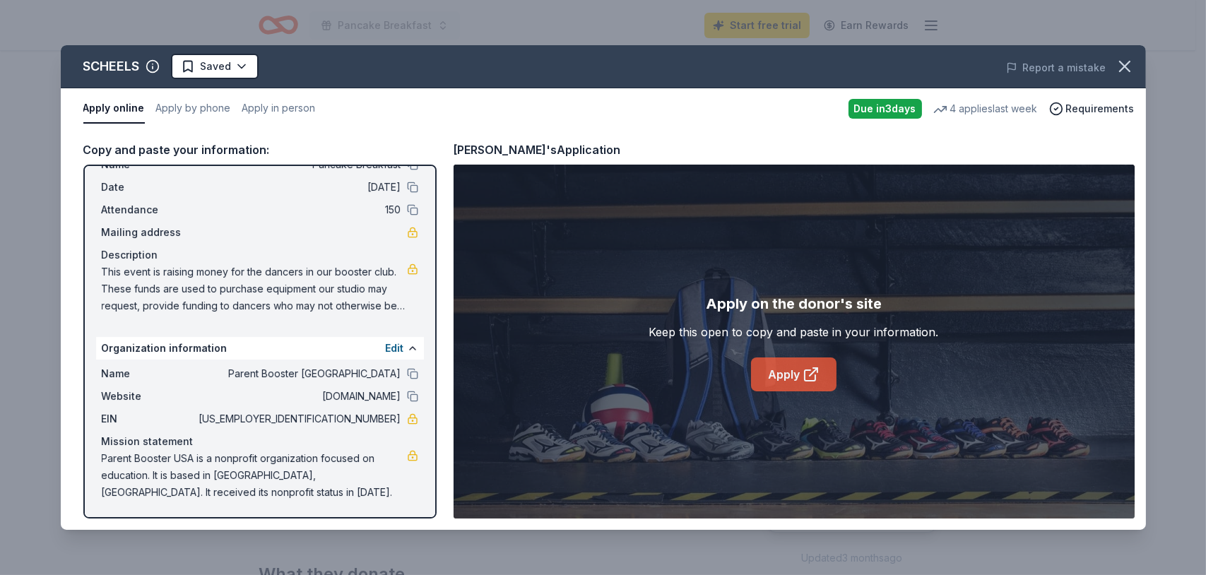
click at [774, 377] on link "Apply" at bounding box center [794, 375] width 86 height 34
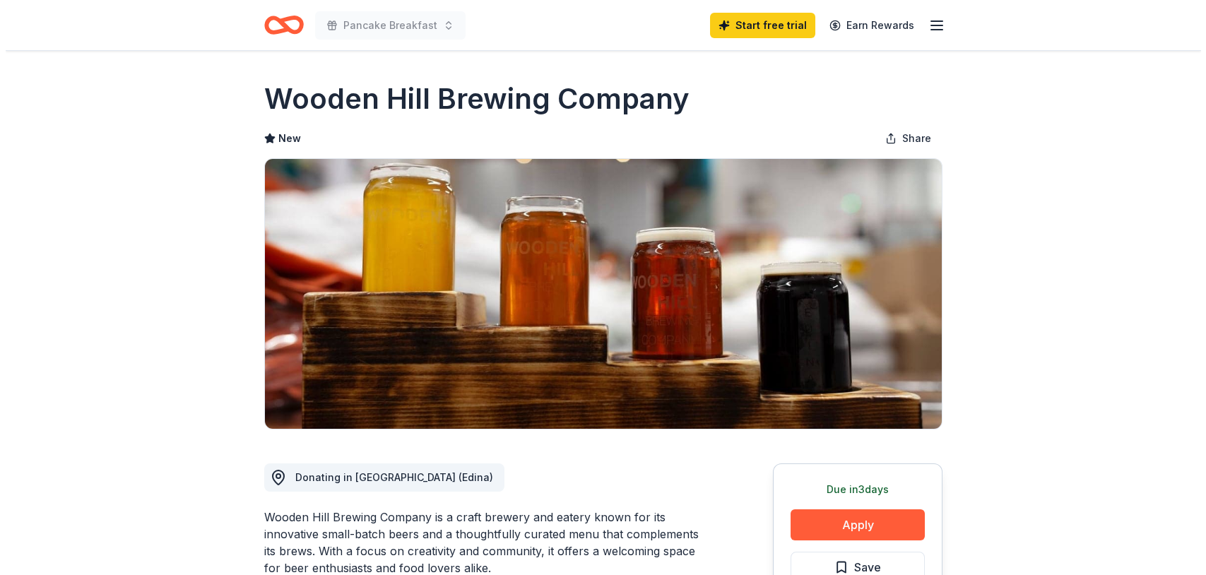
scroll to position [71, 0]
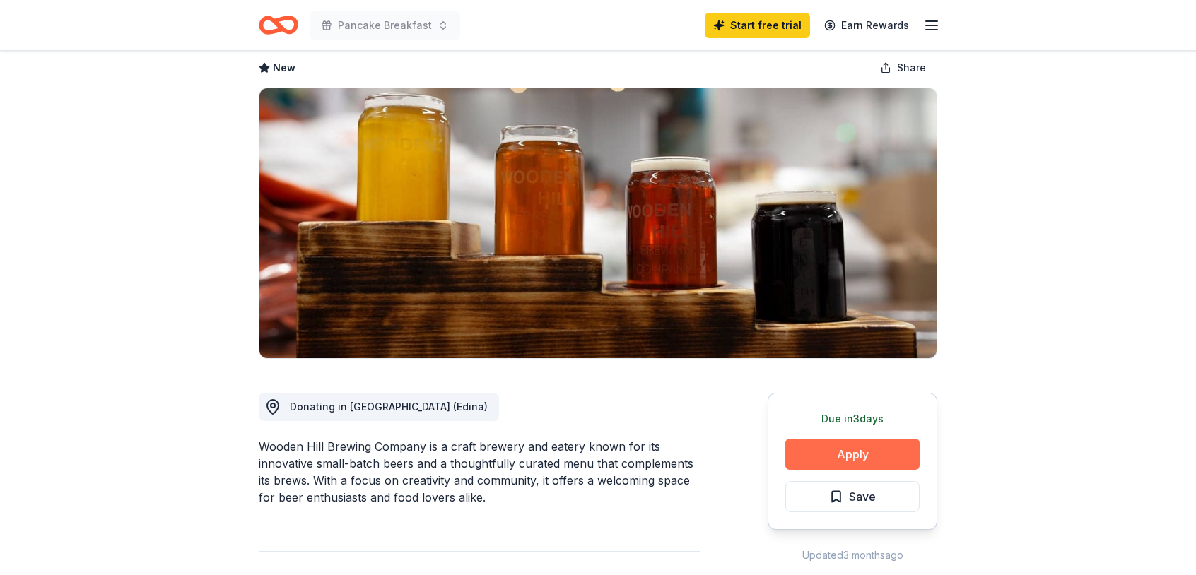
click at [894, 450] on button "Apply" at bounding box center [852, 454] width 134 height 31
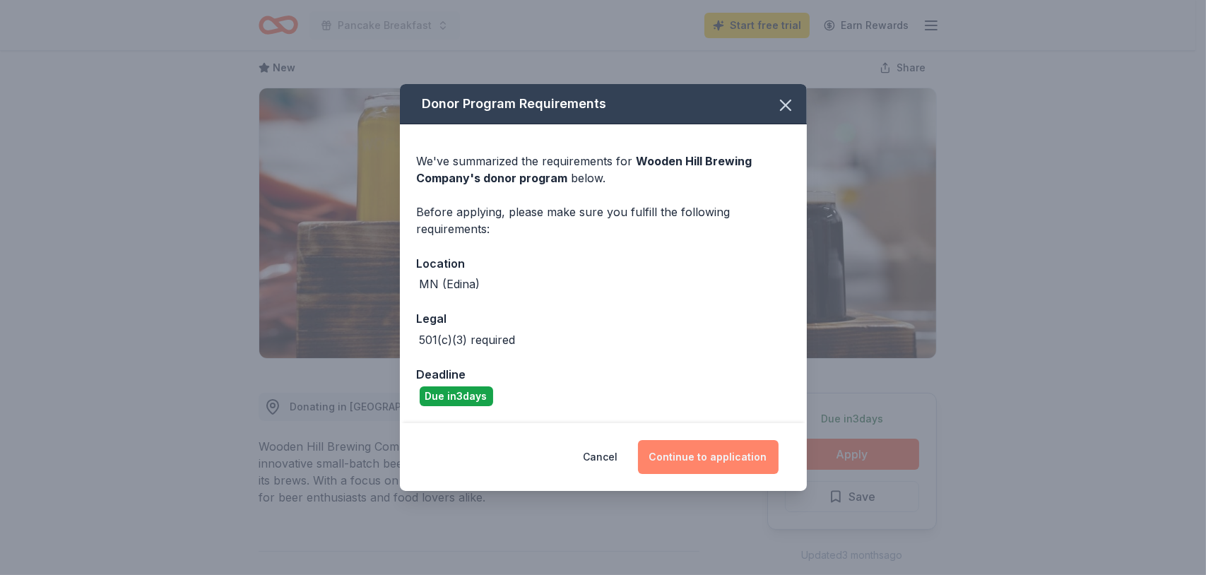
click at [718, 454] on button "Continue to application" at bounding box center [708, 457] width 141 height 34
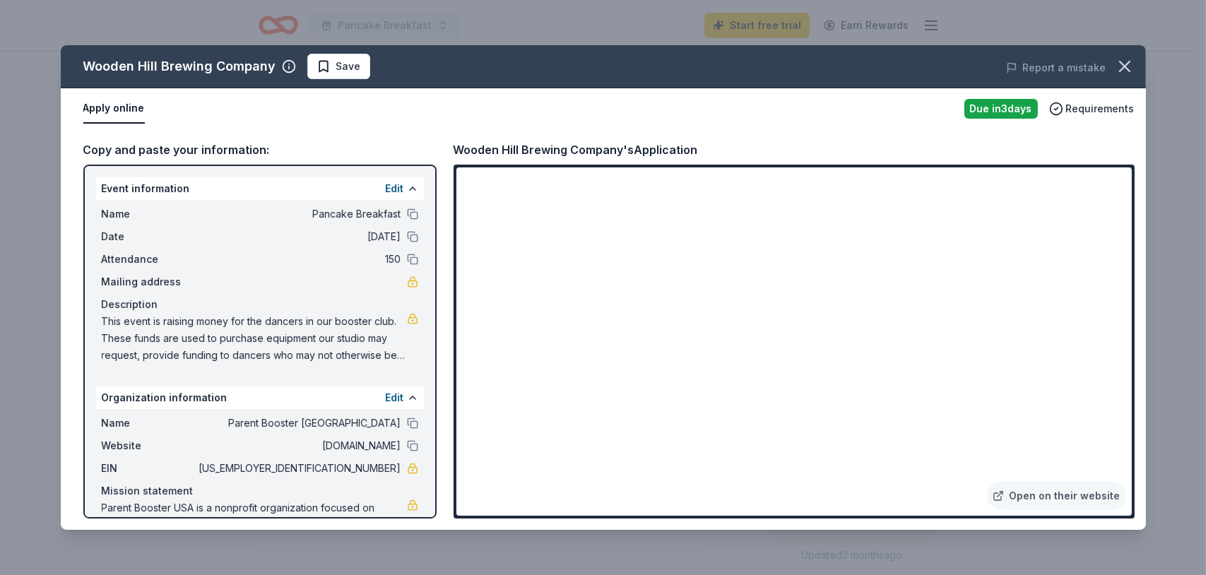
scroll to position [49, 0]
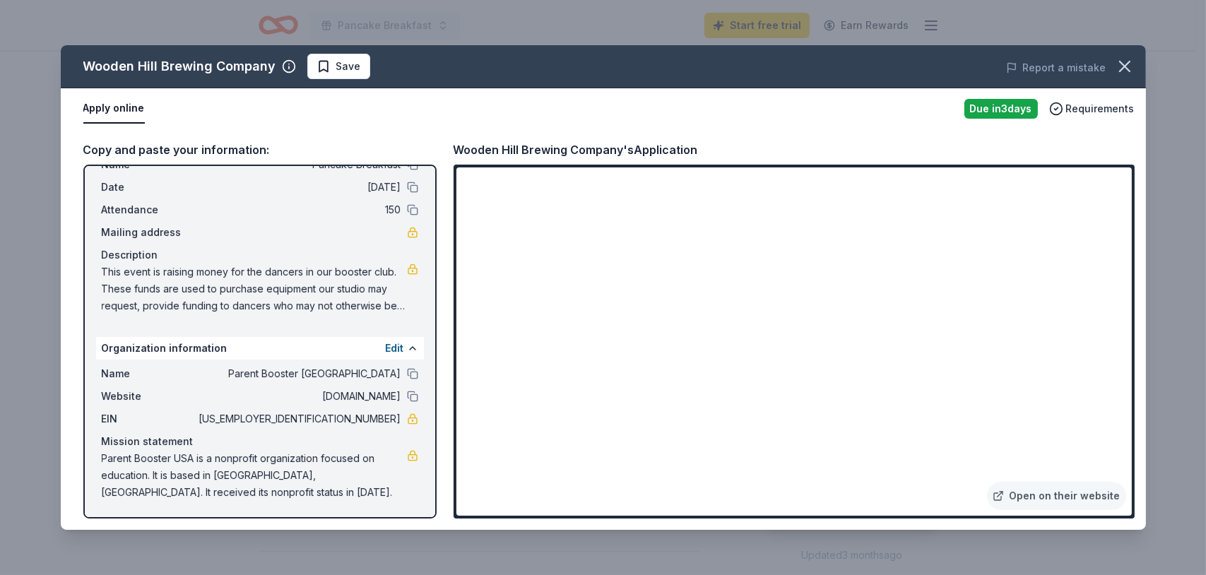
click at [454, 449] on div "Open on their website" at bounding box center [794, 342] width 681 height 354
click at [1102, 495] on link "Open on their website" at bounding box center [1056, 496] width 139 height 28
click at [336, 66] on span "Save" at bounding box center [348, 66] width 25 height 17
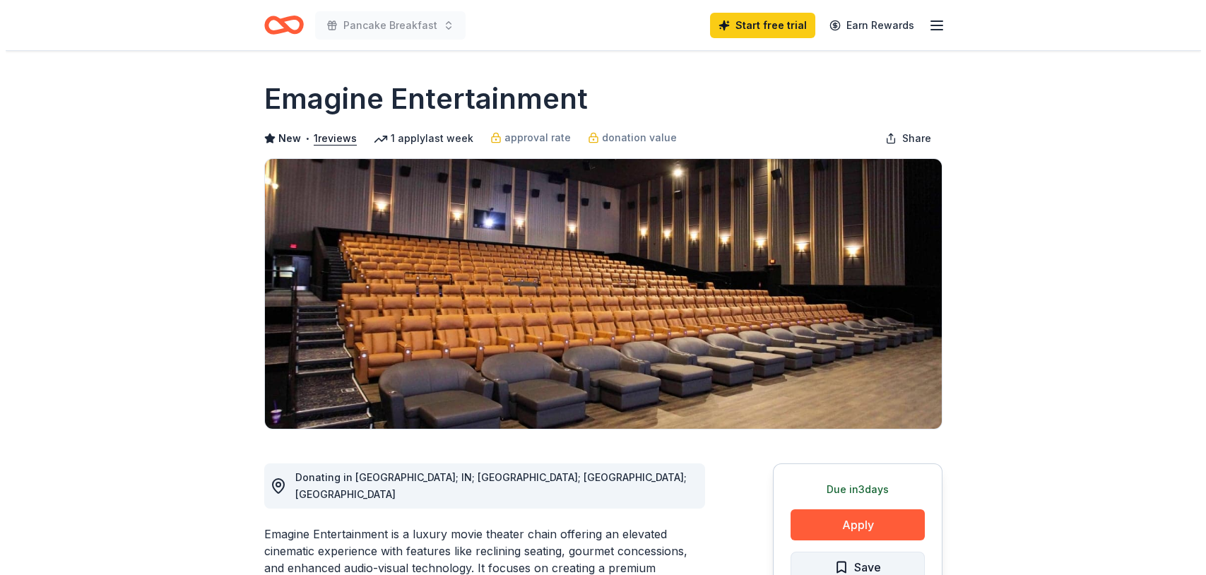
scroll to position [141, 0]
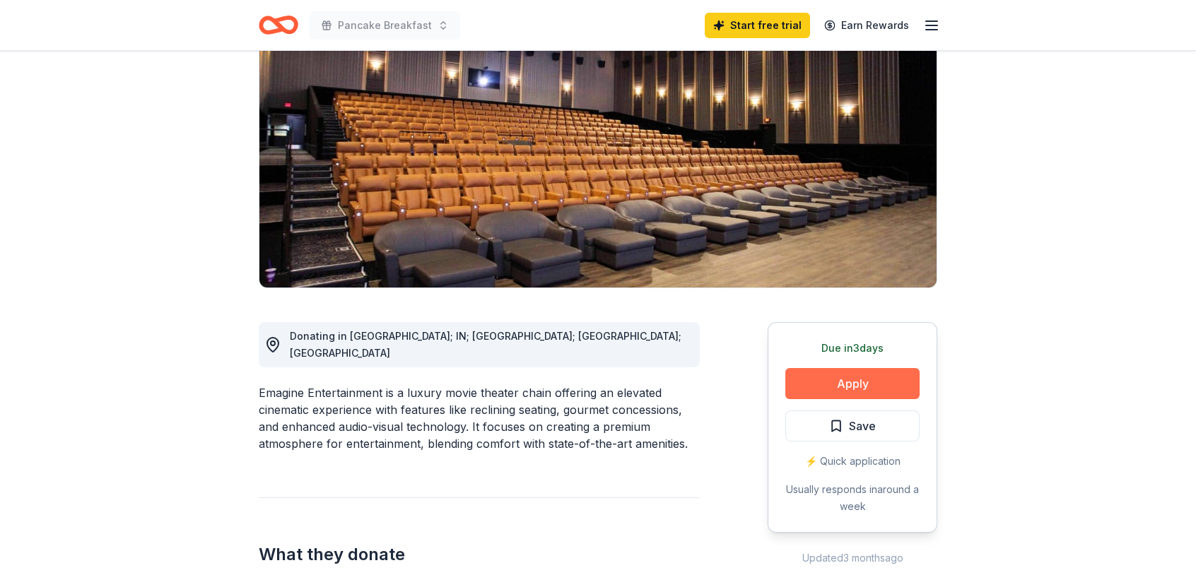
click at [829, 389] on button "Apply" at bounding box center [852, 383] width 134 height 31
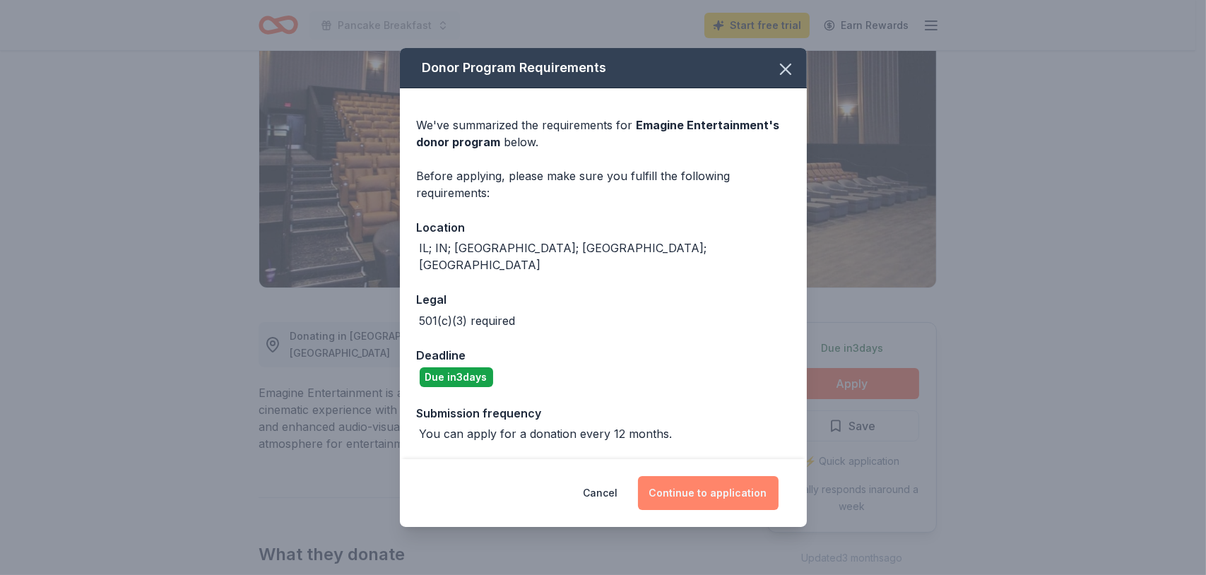
click at [716, 485] on button "Continue to application" at bounding box center [708, 493] width 141 height 34
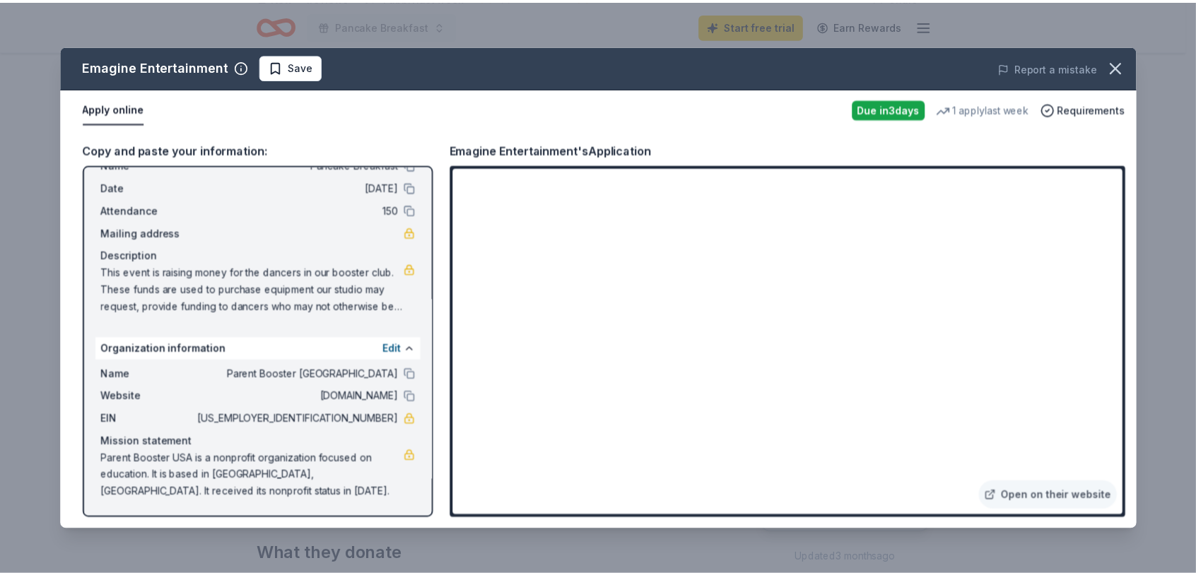
scroll to position [0, 0]
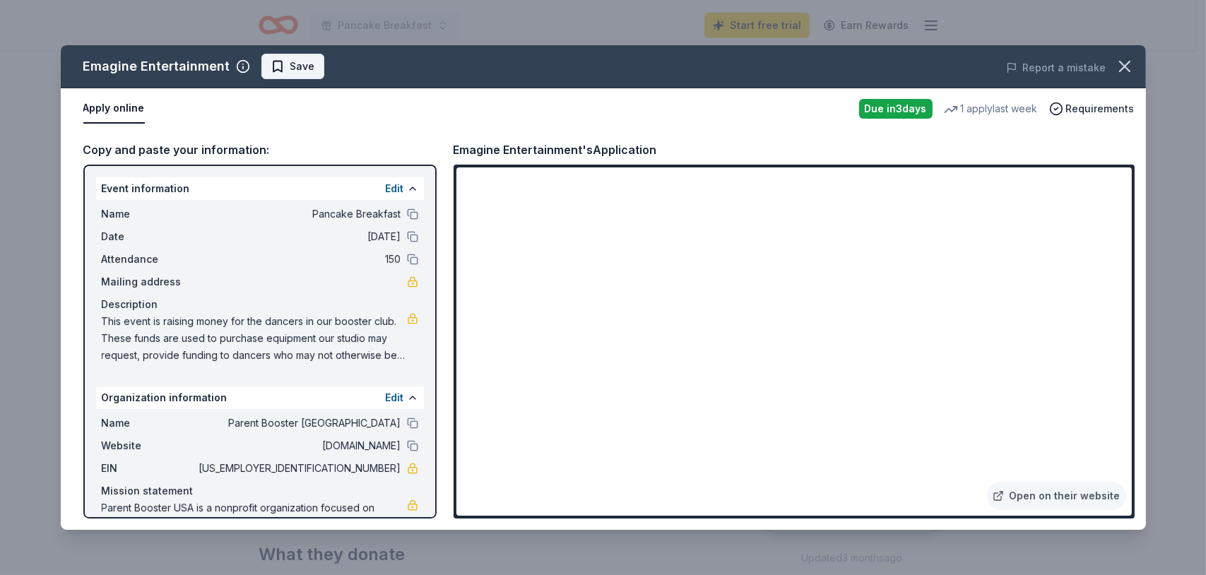
click at [296, 61] on span "Save" at bounding box center [302, 66] width 25 height 17
click at [1122, 67] on icon "button" at bounding box center [1125, 66] width 10 height 10
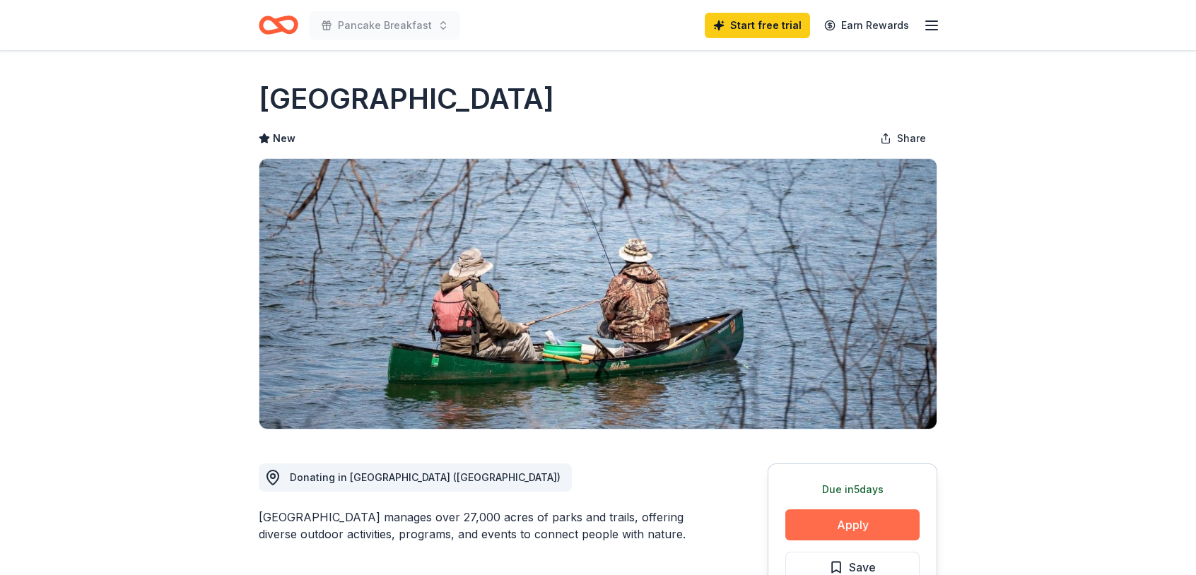
click at [833, 522] on button "Apply" at bounding box center [852, 524] width 134 height 31
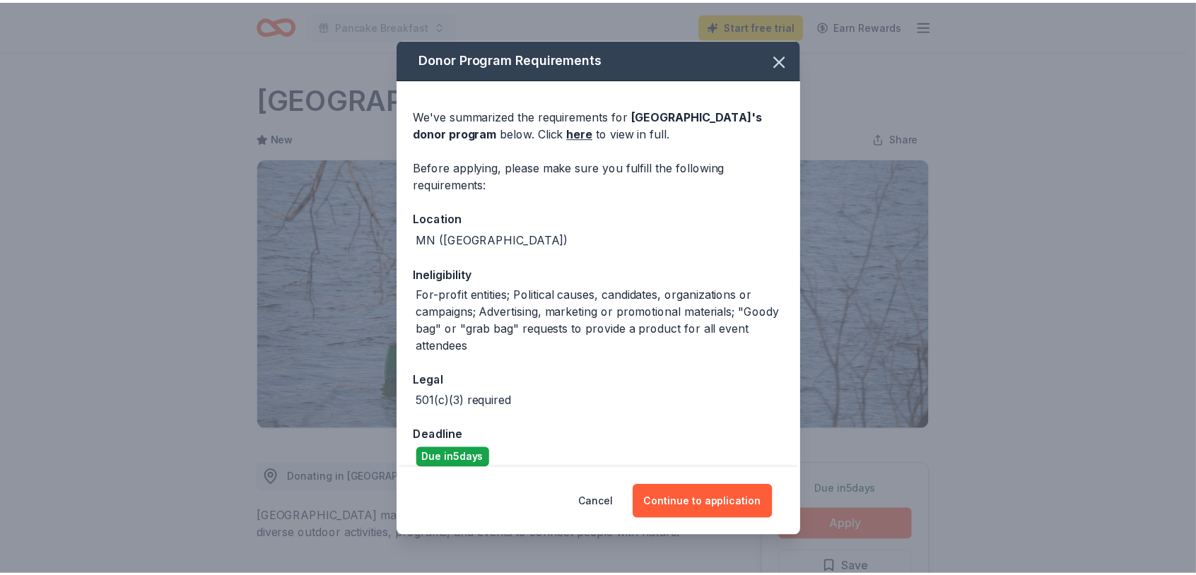
scroll to position [126, 0]
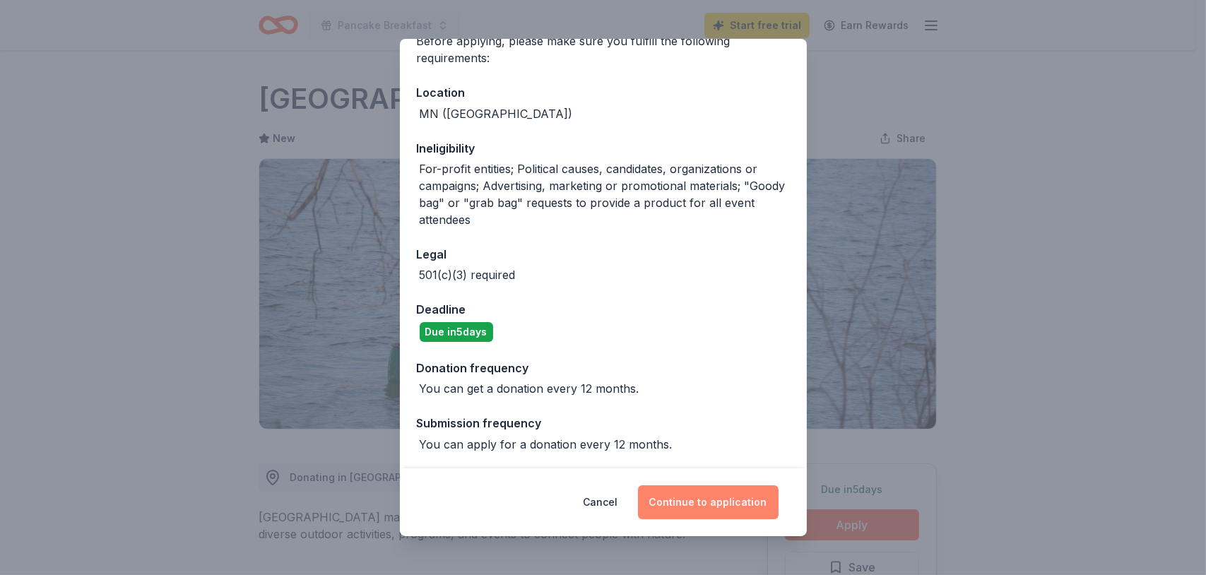
click at [691, 500] on button "Continue to application" at bounding box center [708, 502] width 141 height 34
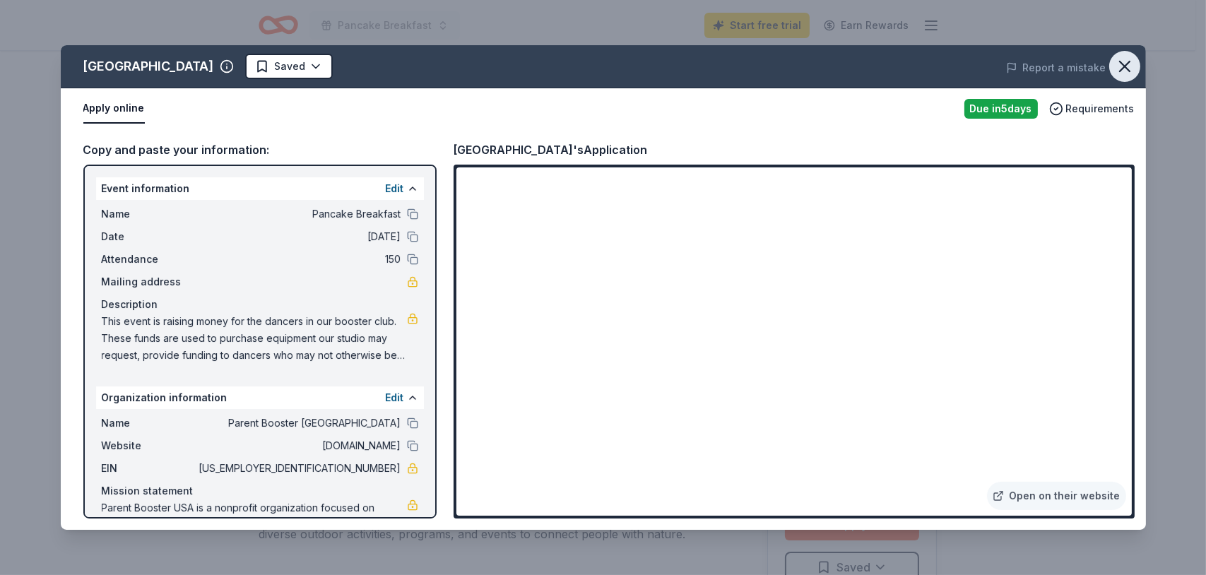
click at [1124, 61] on icon "button" at bounding box center [1125, 67] width 20 height 20
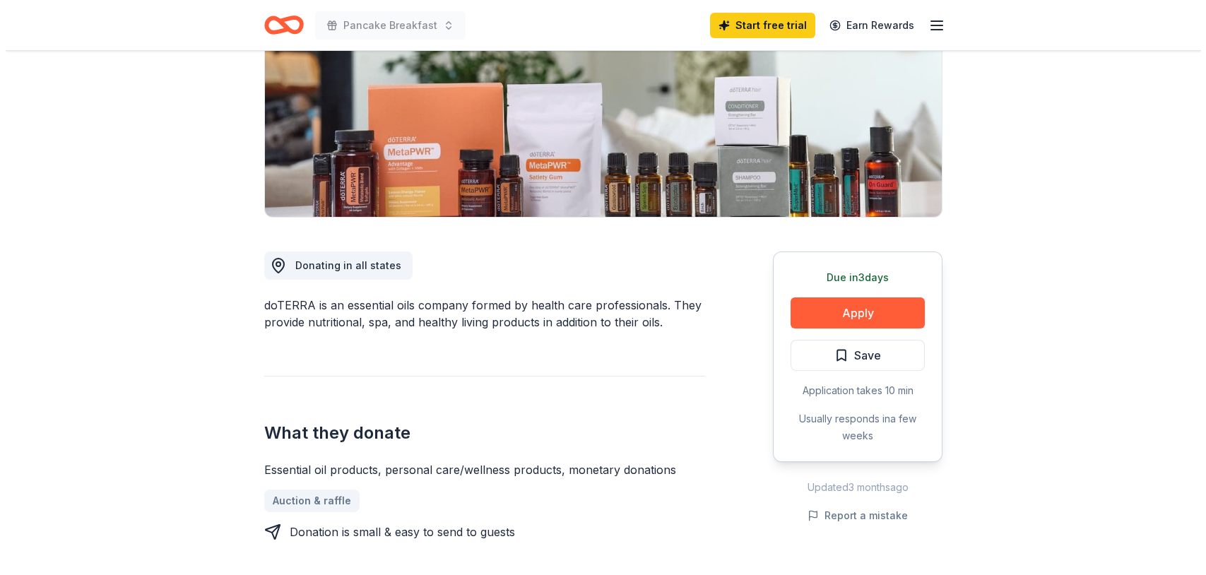
scroll to position [283, 0]
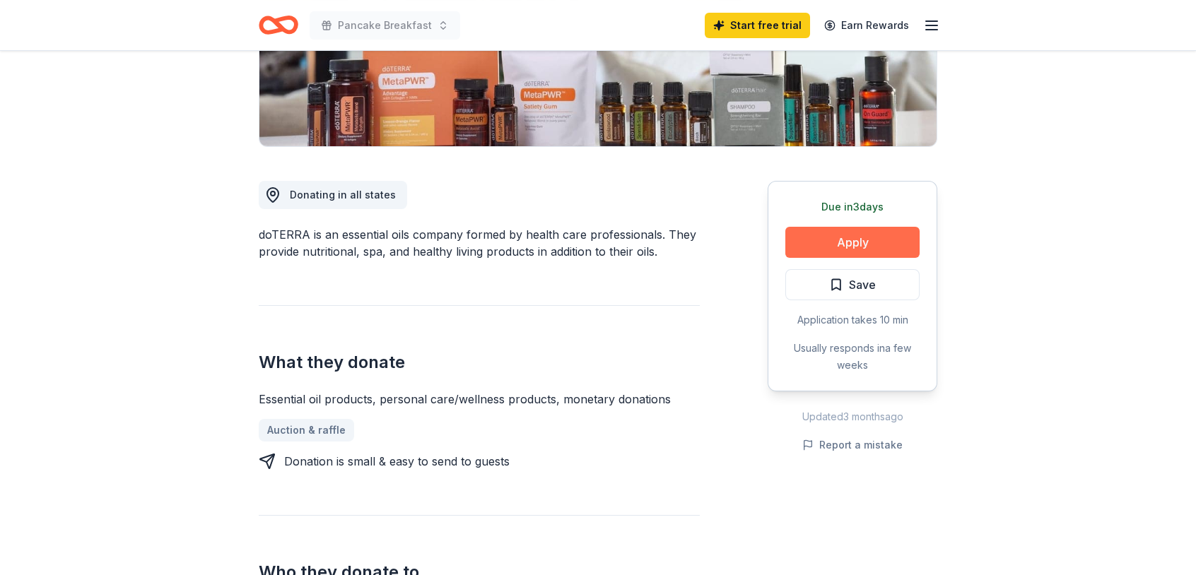
click at [838, 240] on button "Apply" at bounding box center [852, 242] width 134 height 31
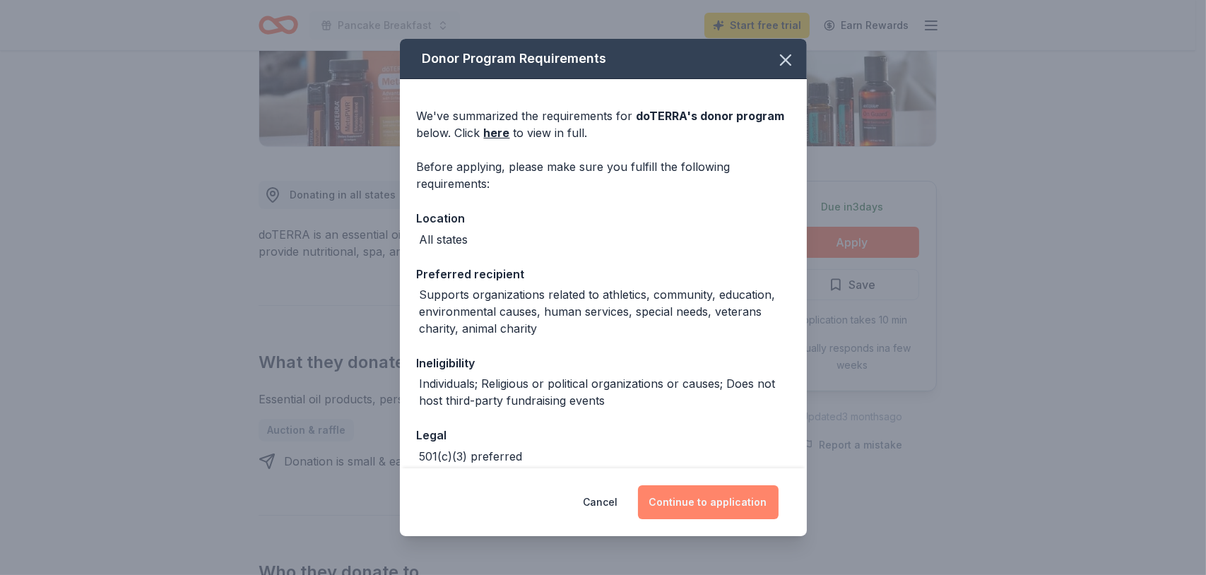
click at [714, 505] on button "Continue to application" at bounding box center [708, 502] width 141 height 34
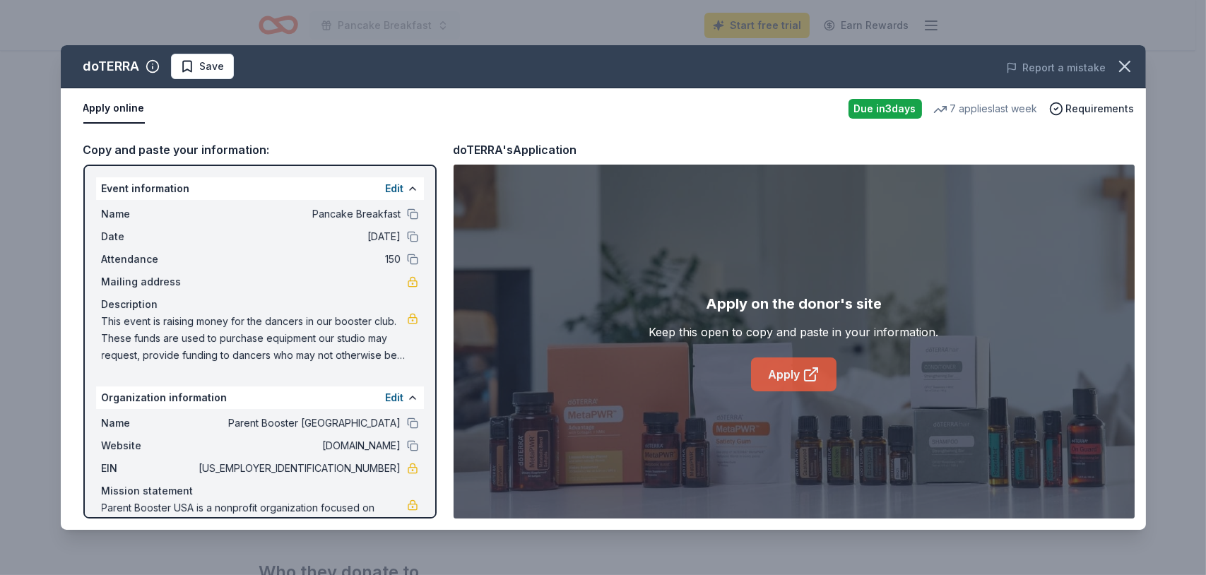
click at [790, 365] on link "Apply" at bounding box center [794, 375] width 86 height 34
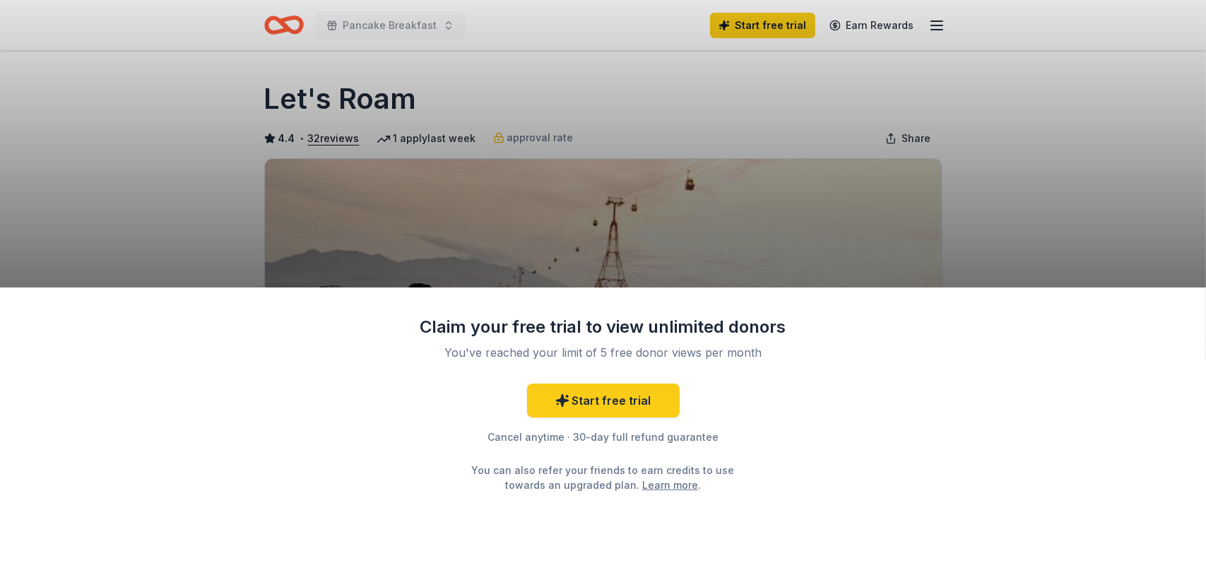
click at [1133, 151] on div "Claim your free trial to view unlimited donors You've reached your limit of 5 f…" at bounding box center [603, 287] width 1206 height 575
